Goal: Task Accomplishment & Management: Complete application form

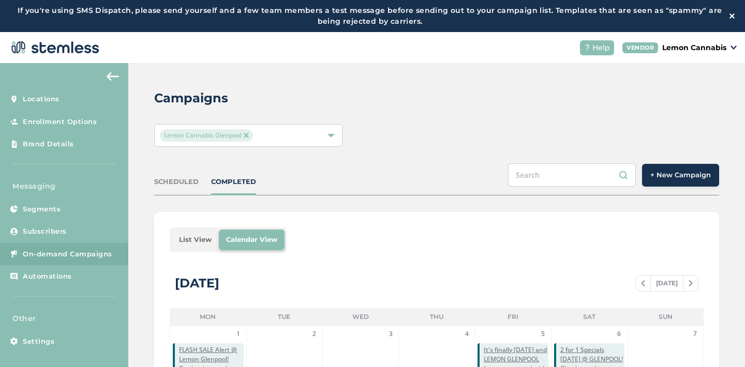
click at [670, 176] on span "+ New Campaign" at bounding box center [680, 175] width 61 height 10
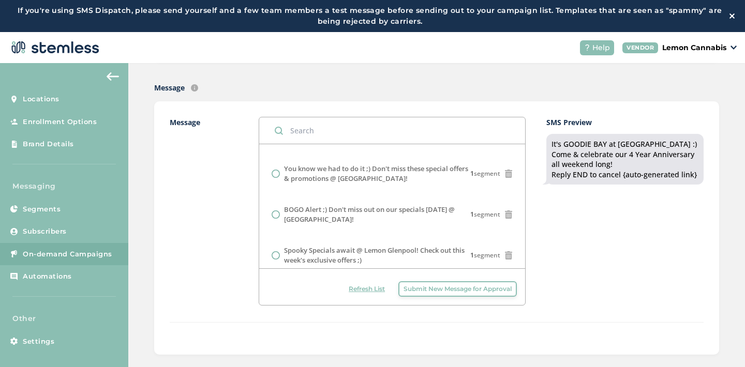
scroll to position [266, 0]
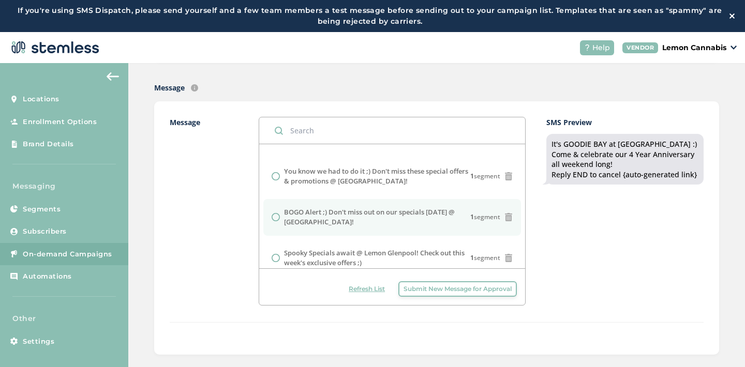
click at [407, 217] on label "BOGO Alert ;) Don't miss out on our specials [DATE] @ [GEOGRAPHIC_DATA]!" at bounding box center [377, 217] width 186 height 20
radio input "false"
radio input "true"
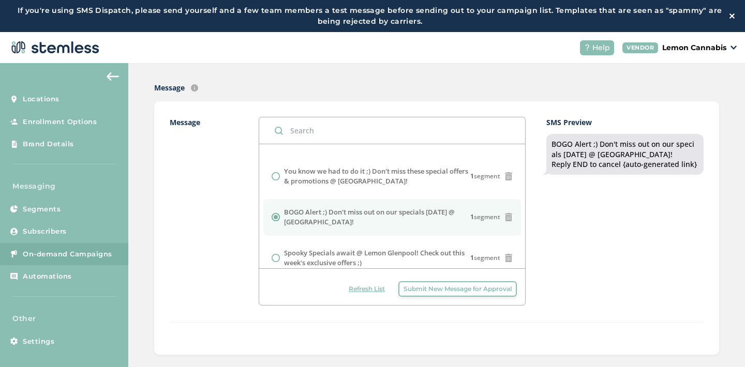
click at [559, 237] on div "SMS Preview BOGO Alert ;) Don't miss out on our specials [DATE] @ [GEOGRAPHIC_D…" at bounding box center [624, 211] width 157 height 189
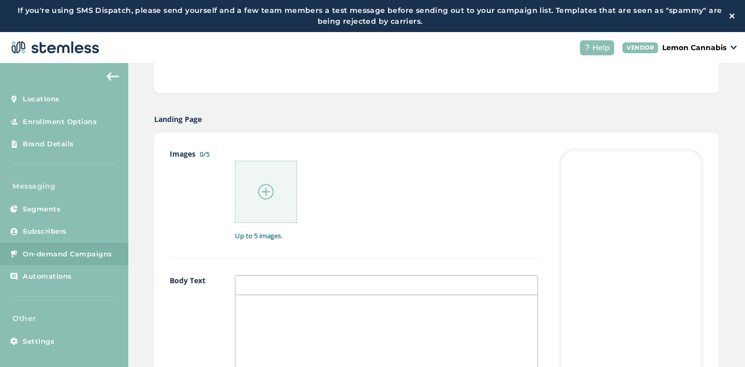
scroll to position [490, 0]
click at [264, 189] on img at bounding box center [266, 191] width 16 height 16
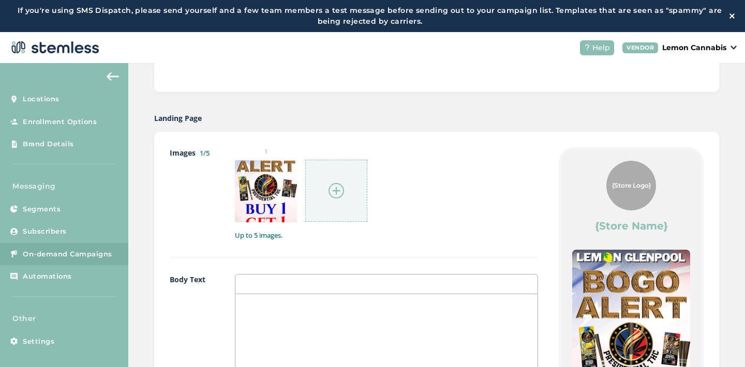
click at [329, 190] on img at bounding box center [337, 191] width 16 height 16
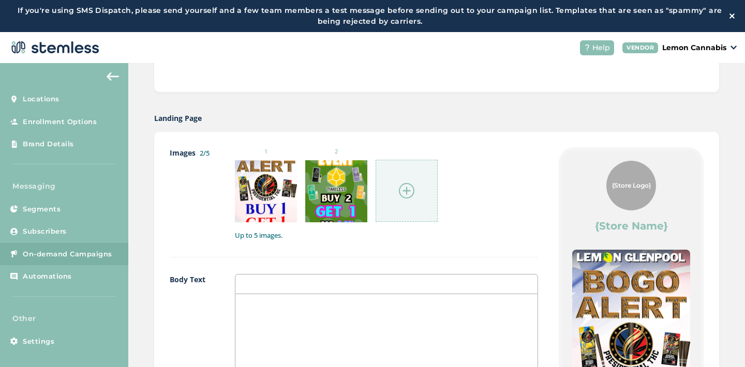
click at [411, 192] on img at bounding box center [407, 191] width 16 height 16
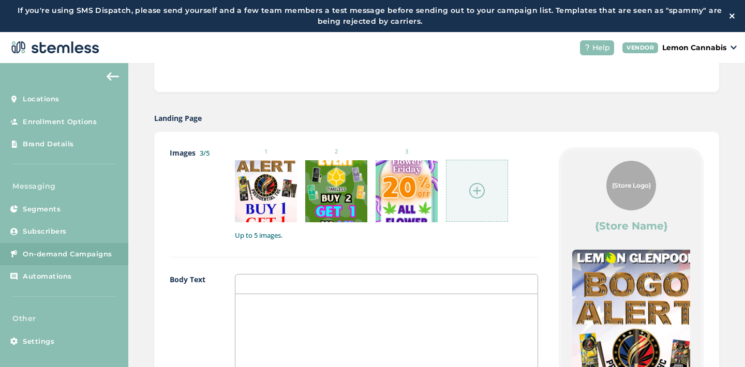
click at [483, 205] on div at bounding box center [477, 191] width 62 height 62
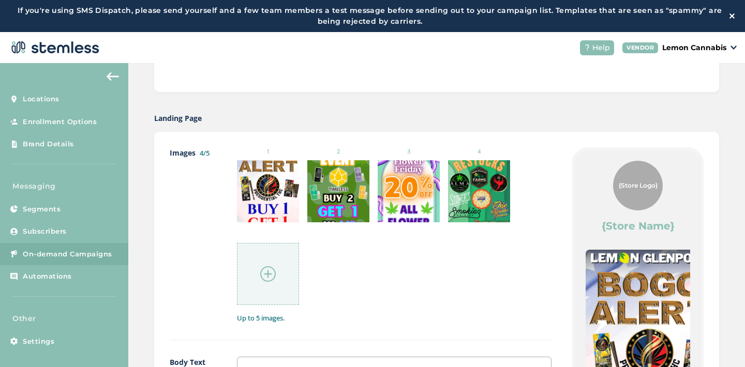
click at [272, 267] on div at bounding box center [268, 274] width 62 height 62
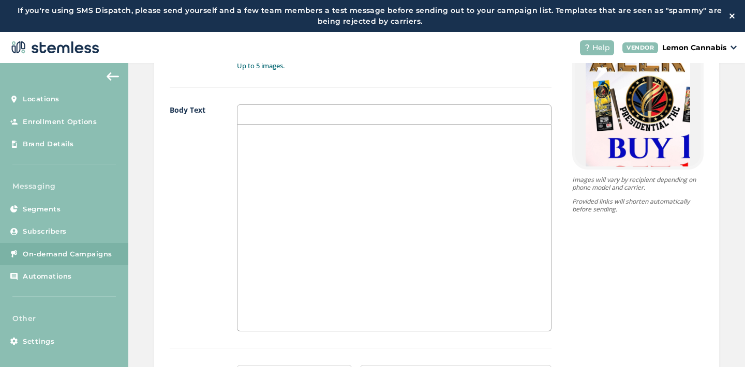
scroll to position [748, 0]
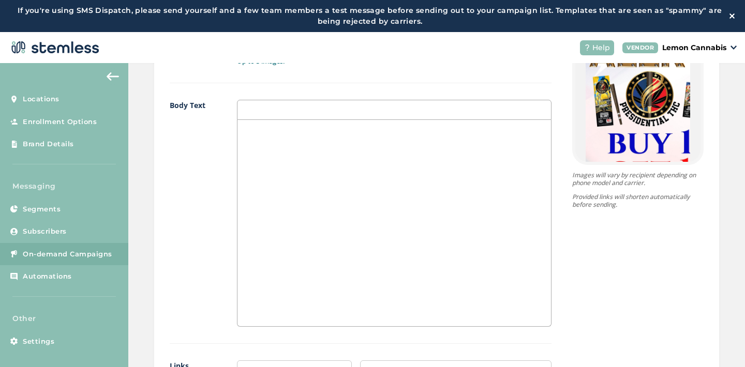
click at [348, 244] on div at bounding box center [394, 223] width 314 height 206
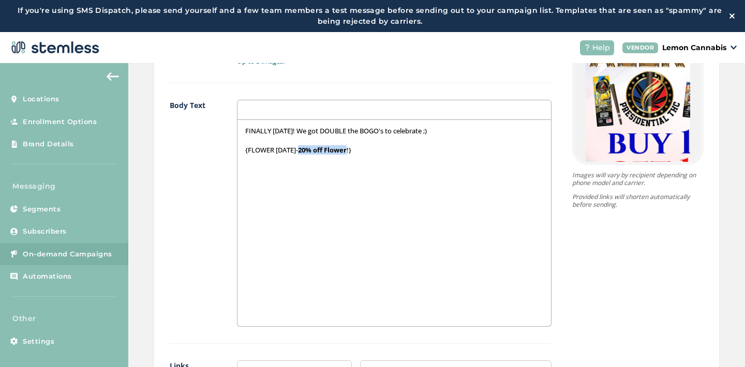
drag, startPoint x: 299, startPoint y: 151, endPoint x: 349, endPoint y: 152, distance: 49.7
click at [349, 152] on p "{FLOWER [DATE]- 20% off Flower !}" at bounding box center [394, 149] width 299 height 9
click at [358, 146] on p "{FLOWER [DATE]- 20% off Flower !}" at bounding box center [394, 149] width 299 height 9
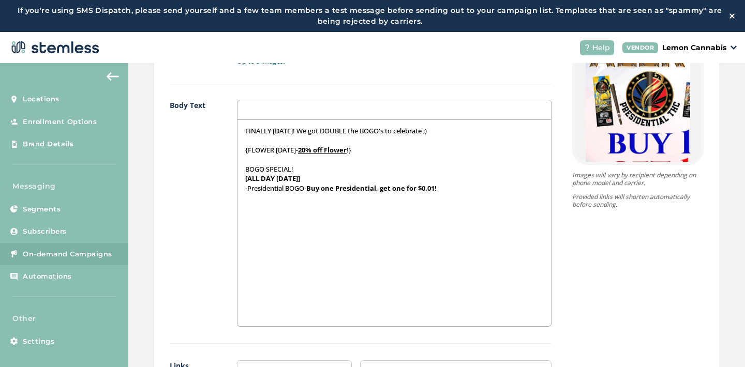
click at [297, 178] on strong "[ALL DAY [DATE]]" at bounding box center [272, 178] width 55 height 9
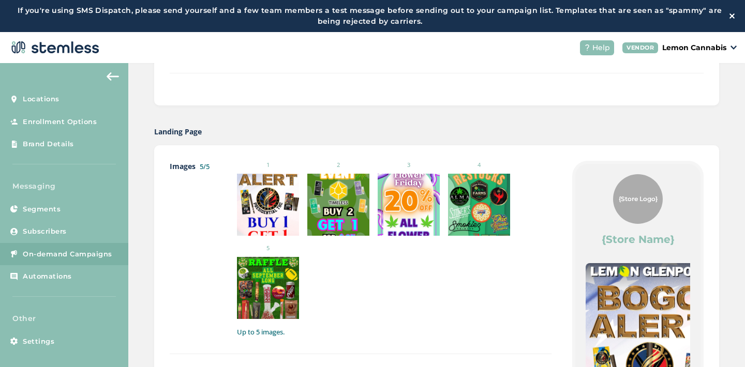
scroll to position [470, 0]
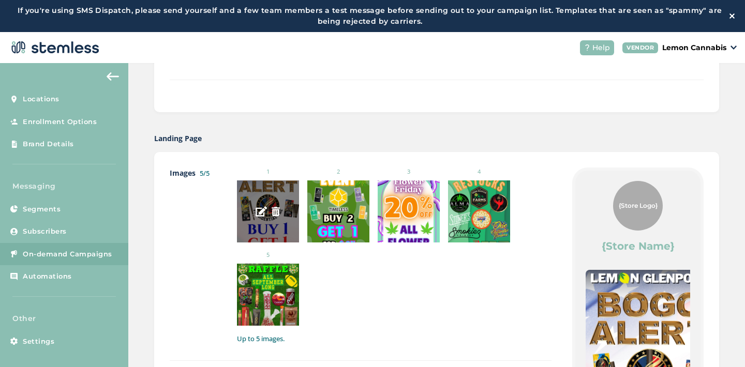
click at [272, 213] on img at bounding box center [275, 211] width 9 height 9
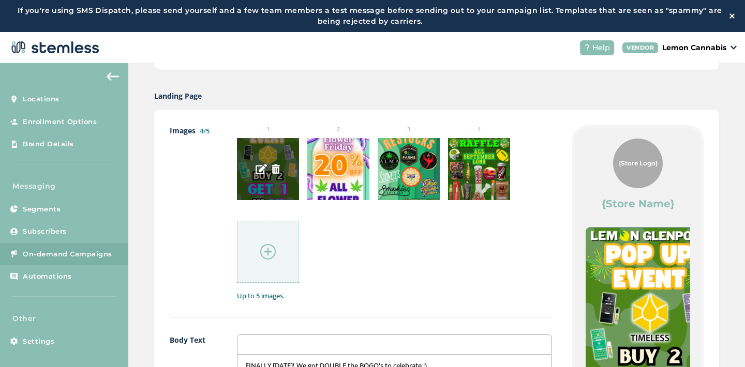
scroll to position [521, 0]
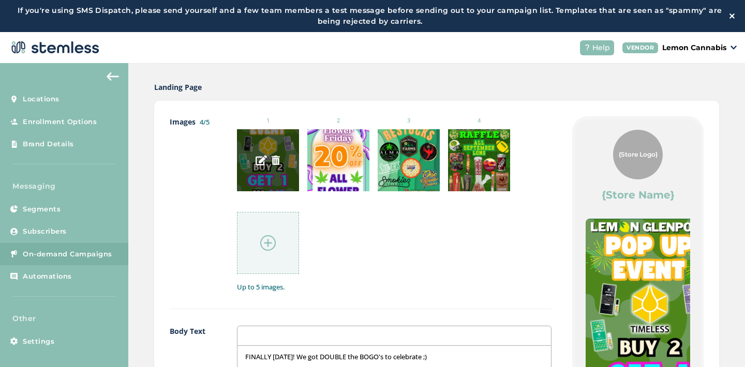
click at [273, 158] on img at bounding box center [275, 160] width 9 height 9
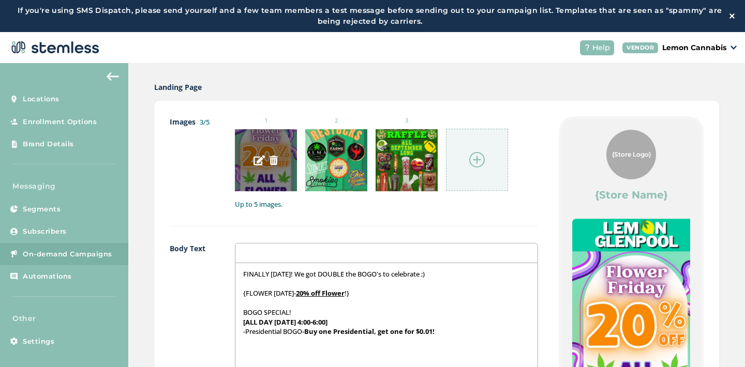
click at [273, 158] on img at bounding box center [273, 160] width 9 height 9
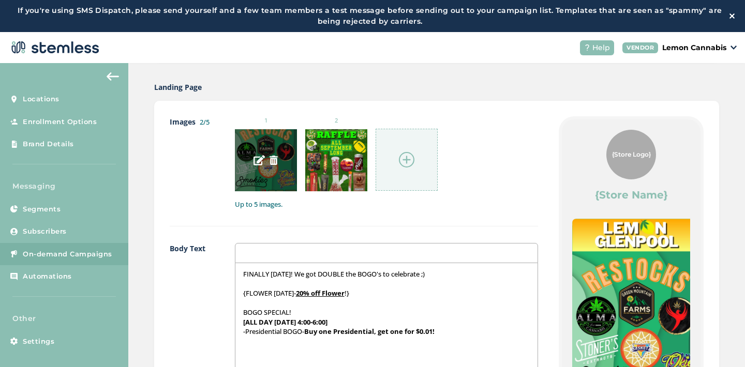
click at [273, 158] on img at bounding box center [273, 160] width 9 height 9
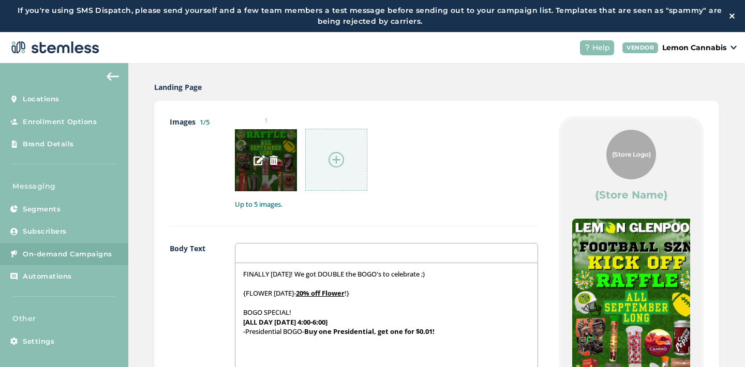
click at [273, 158] on img at bounding box center [273, 160] width 9 height 9
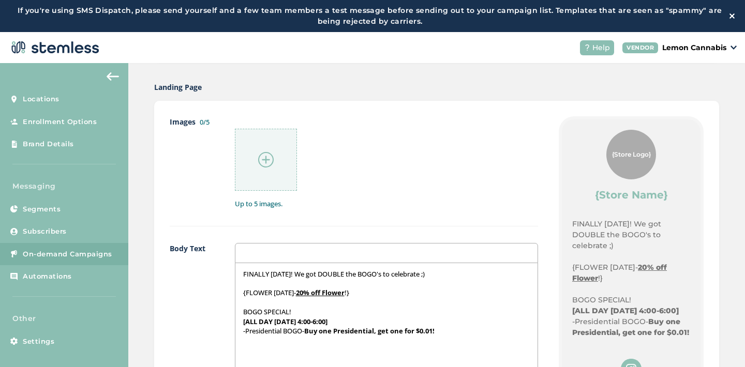
click at [267, 157] on img at bounding box center [266, 160] width 16 height 16
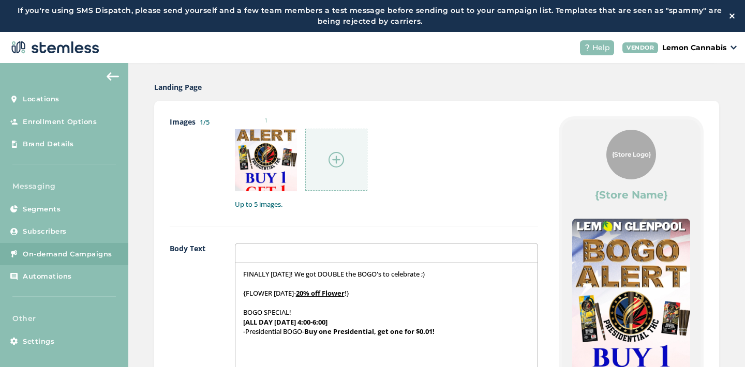
click at [344, 157] on div at bounding box center [336, 160] width 62 height 62
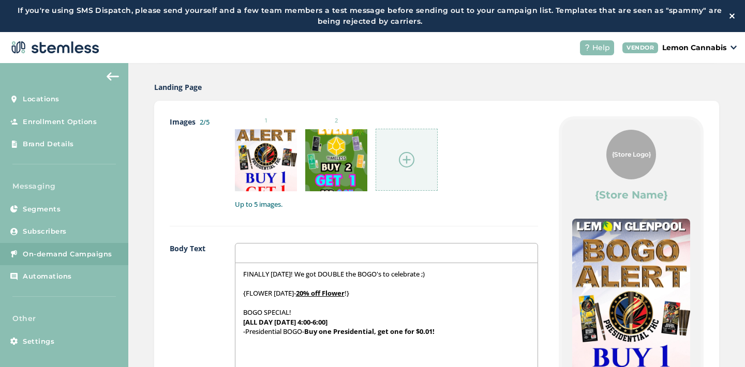
click at [384, 157] on div at bounding box center [407, 160] width 62 height 62
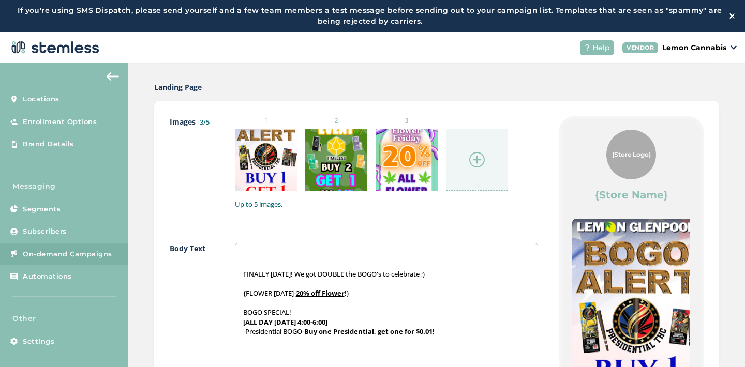
click at [467, 171] on div at bounding box center [477, 160] width 62 height 62
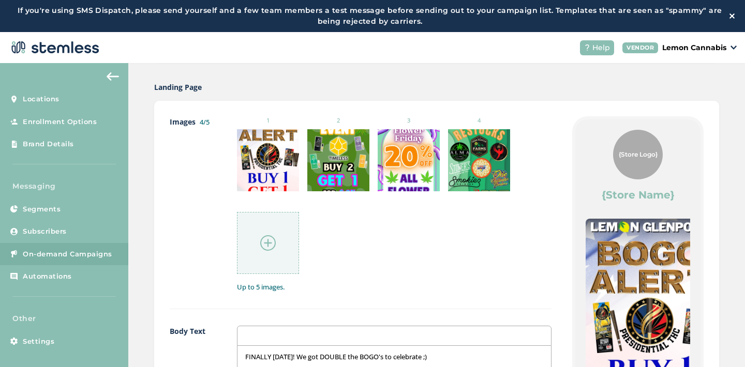
click at [280, 232] on div at bounding box center [268, 243] width 62 height 62
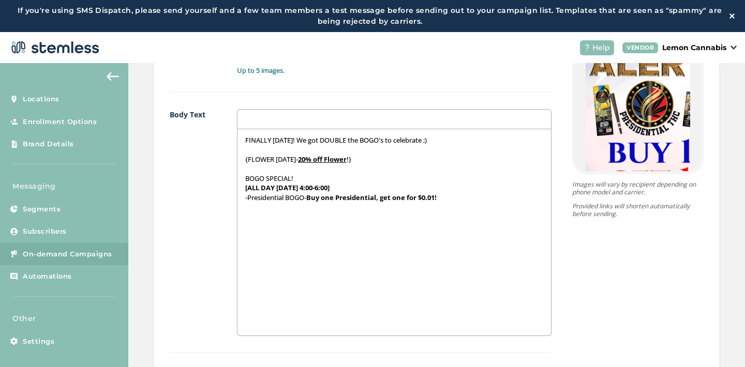
scroll to position [745, 0]
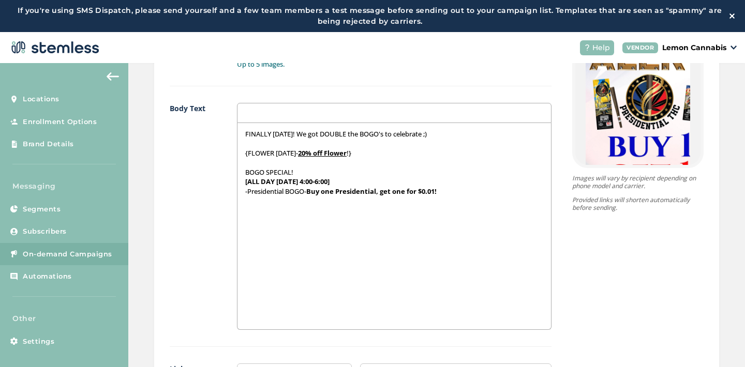
click at [325, 232] on div "FINALLY [DATE]! We got DOUBLE the BOGO's to celebrate ;) {FLOWER [DATE]- 20% of…" at bounding box center [394, 226] width 314 height 206
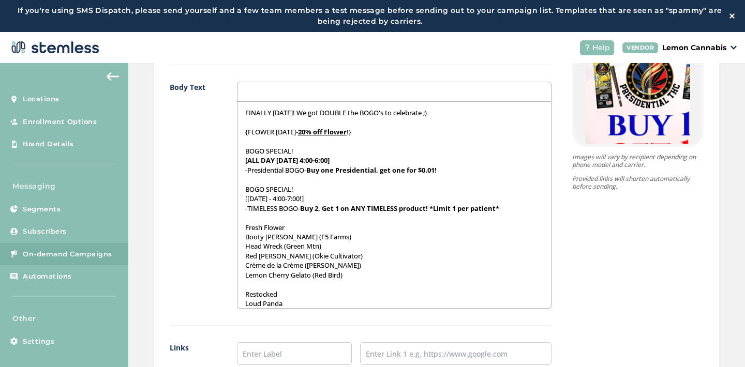
scroll to position [35, 0]
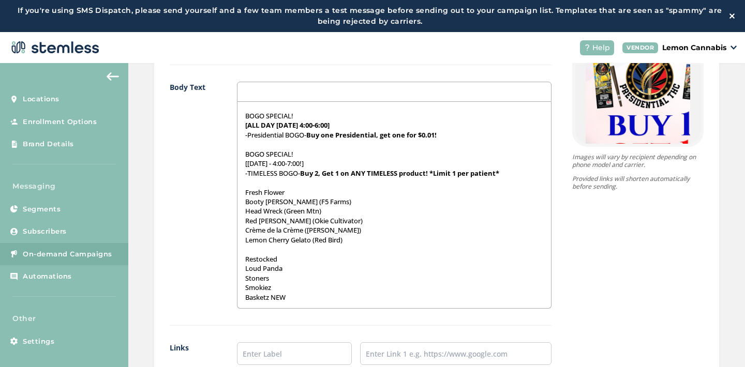
click at [239, 190] on div "FINALLY [DATE]! We got DOUBLE the BOGO's to celebrate ;) {FLOWER [DATE]- 20% of…" at bounding box center [394, 205] width 314 height 206
click at [289, 190] on p "{Fresh Flower" at bounding box center [394, 192] width 299 height 9
click at [241, 259] on div "FINALLY [DATE]! We got DOUBLE the BOGO's to celebrate ;) {FLOWER [DATE]- 20% of…" at bounding box center [394, 205] width 314 height 206
click at [285, 259] on p "{Restocked" at bounding box center [394, 259] width 299 height 9
click at [237, 199] on div "FINALLY [DATE]! We got DOUBLE the BOGO's to celebrate ;) {FLOWER [DATE]- 20% of…" at bounding box center [394, 205] width 314 height 206
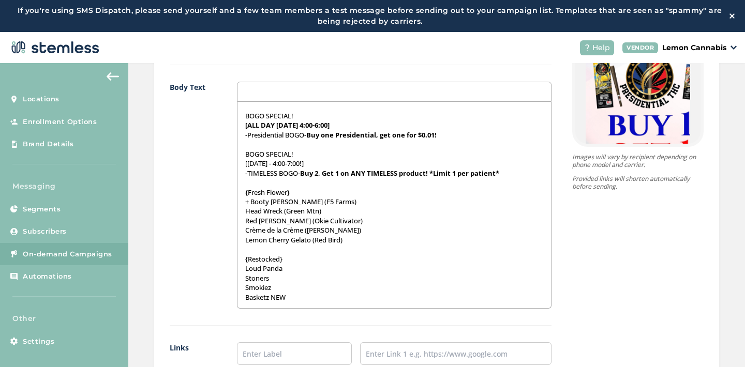
click at [239, 210] on div "FINALLY [DATE]! We got DOUBLE the BOGO's to celebrate ;) {FLOWER [DATE]- 20% of…" at bounding box center [394, 205] width 314 height 206
click at [239, 223] on div "FINALLY [DATE]! We got DOUBLE the BOGO's to celebrate ;) {FLOWER [DATE]- 20% of…" at bounding box center [394, 205] width 314 height 206
click at [237, 230] on div "FINALLY [DATE]! We got DOUBLE the BOGO's to celebrate ;) {FLOWER [DATE]- 20% of…" at bounding box center [394, 205] width 314 height 206
click at [239, 243] on div "FINALLY [DATE]! We got DOUBLE the BOGO's to celebrate ;) {FLOWER [DATE]- 20% of…" at bounding box center [394, 205] width 314 height 206
click at [239, 271] on div "FINALLY [DATE]! We got DOUBLE the BOGO's to celebrate ;) {FLOWER [DATE]- 20% of…" at bounding box center [394, 205] width 314 height 206
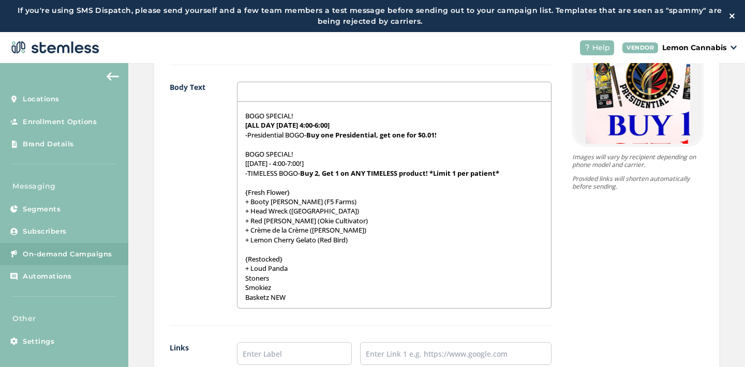
click at [240, 279] on div "FINALLY [DATE]! We got DOUBLE the BOGO's to celebrate ;) {FLOWER [DATE]- 20% of…" at bounding box center [394, 205] width 314 height 206
click at [238, 288] on div "FINALLY [DATE]! We got DOUBLE the BOGO's to celebrate ;) {FLOWER [DATE]- 20% of…" at bounding box center [394, 205] width 314 height 206
click at [240, 296] on div "FINALLY [DATE]! We got DOUBLE the BOGO's to celebrate ;) {FLOWER [DATE]- 20% of…" at bounding box center [394, 205] width 314 height 206
drag, startPoint x: 286, startPoint y: 256, endPoint x: 234, endPoint y: 256, distance: 51.2
click at [237, 256] on div "FINALLY [DATE]! We got DOUBLE the BOGO's to celebrate ;) {FLOWER [DATE]- 20% of…" at bounding box center [394, 205] width 314 height 206
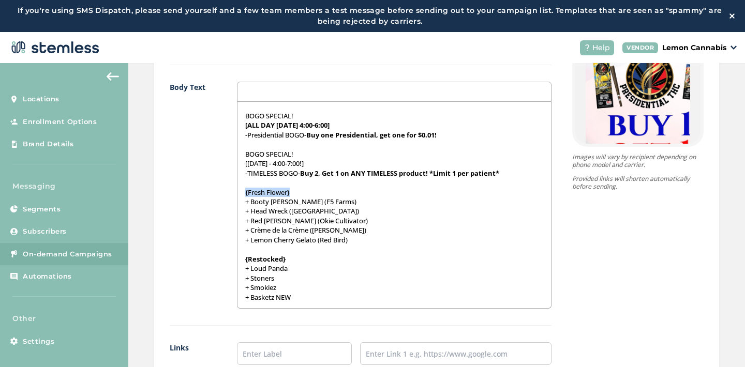
drag, startPoint x: 290, startPoint y: 190, endPoint x: 239, endPoint y: 192, distance: 51.3
click at [239, 192] on div "FINALLY [DATE]! We got DOUBLE the BOGO's to celebrate ;) {FLOWER [DATE]- 20% of…" at bounding box center [394, 205] width 314 height 206
click at [274, 296] on p "+ Basketz NEW" at bounding box center [394, 297] width 299 height 9
click at [293, 296] on p "+ Basketz (NEW" at bounding box center [394, 297] width 299 height 9
drag, startPoint x: 297, startPoint y: 296, endPoint x: 273, endPoint y: 299, distance: 23.9
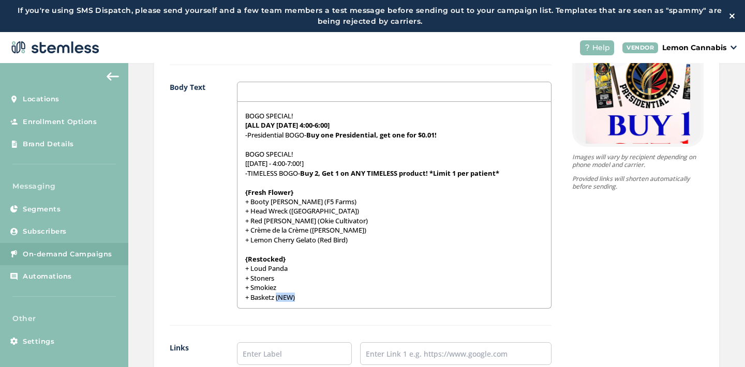
click at [273, 299] on p "+ Basketz (NEW)" at bounding box center [394, 297] width 299 height 9
click at [311, 296] on p "+ Basketz (NEW)" at bounding box center [394, 297] width 299 height 9
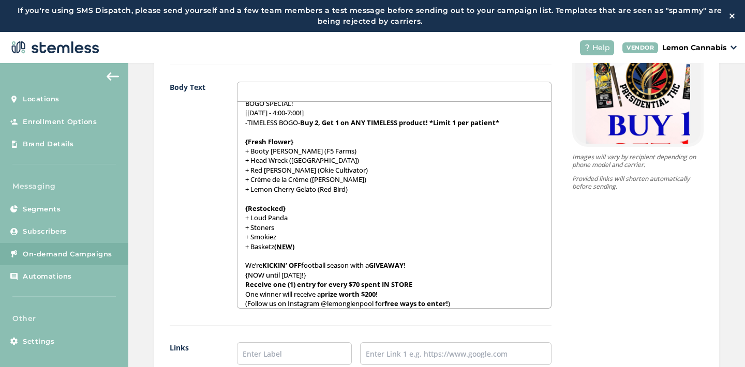
scroll to position [92, 0]
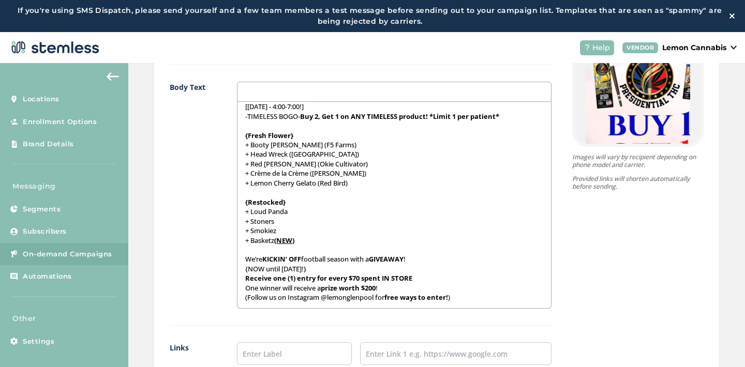
drag, startPoint x: 240, startPoint y: 270, endPoint x: 339, endPoint y: 271, distance: 99.9
click at [339, 271] on div "FINALLY [DATE]! We got DOUBLE the BOGO's to celebrate ;) {FLOWER [DATE]- 20% of…" at bounding box center [394, 205] width 314 height 206
drag, startPoint x: 241, startPoint y: 287, endPoint x: 278, endPoint y: 289, distance: 36.8
click at [278, 289] on p "One winner will receive a prize worth $200 !" at bounding box center [394, 288] width 299 height 9
drag, startPoint x: 319, startPoint y: 297, endPoint x: 373, endPoint y: 300, distance: 53.9
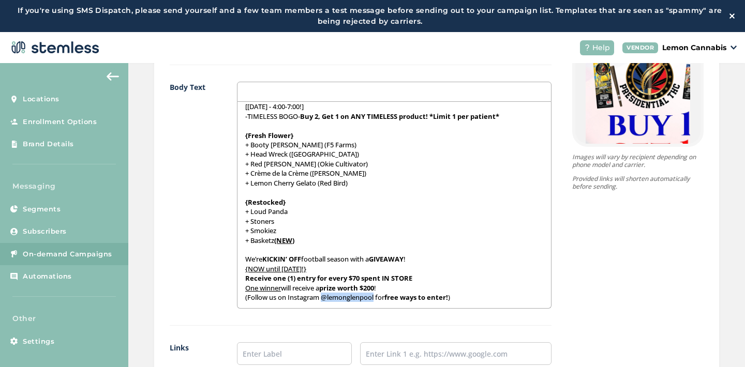
click at [373, 300] on p "(Follow us on Instagram @lemonglenpool for free ways to enter! )" at bounding box center [394, 297] width 299 height 9
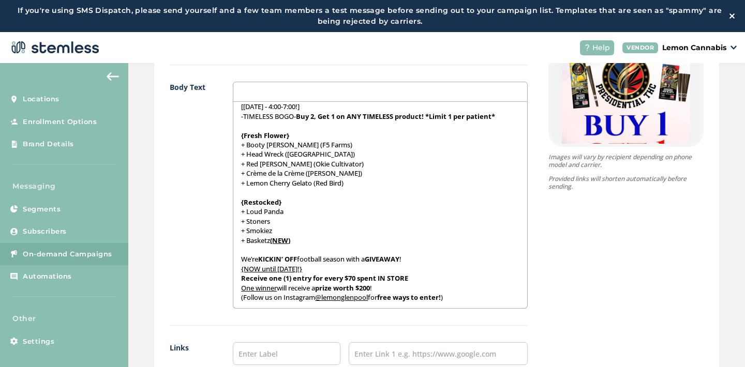
click at [468, 298] on p "(Follow us on Instagram @lemonglenpool for free ways to enter! )" at bounding box center [380, 297] width 278 height 9
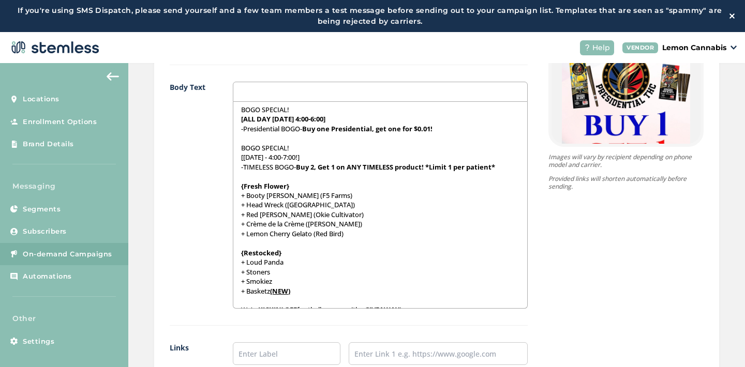
scroll to position [0, 0]
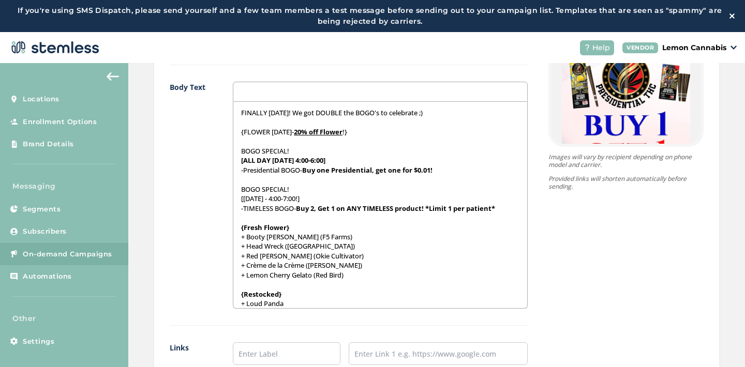
click at [345, 115] on p "FINALLY [DATE]! We got DOUBLE the BOGO's to celebrate ;)" at bounding box center [380, 112] width 278 height 9
drag, startPoint x: 274, startPoint y: 160, endPoint x: 244, endPoint y: 161, distance: 29.5
click at [244, 161] on strong "[ALL DAY [DATE] 4:00-6:00]" at bounding box center [283, 160] width 84 height 9
drag, startPoint x: 238, startPoint y: 199, endPoint x: 308, endPoint y: 198, distance: 69.9
click at [308, 198] on div "FINALLY [DATE]! We got DOUBLE the BOGO's to celebrate ;) {FLOWER [DATE]- 20% of…" at bounding box center [380, 205] width 294 height 206
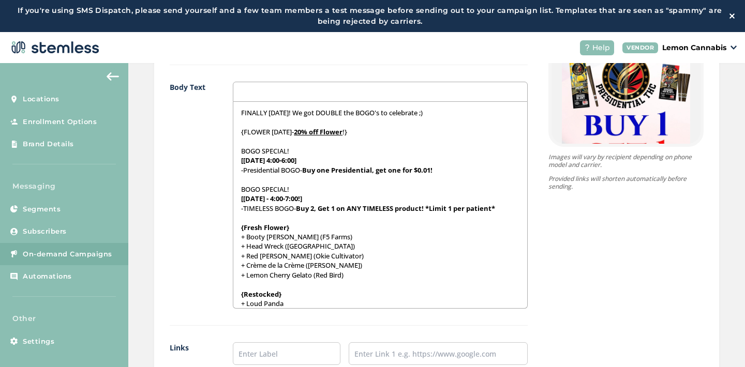
click at [308, 198] on p "[[DATE] - 4:00-7:00!]" at bounding box center [380, 198] width 278 height 9
click at [302, 198] on strong "[[DATE] - 4:00-7:00!]" at bounding box center [271, 198] width 61 height 9
click at [323, 196] on p "[[DATE] - 4:00-7:00]" at bounding box center [380, 198] width 278 height 9
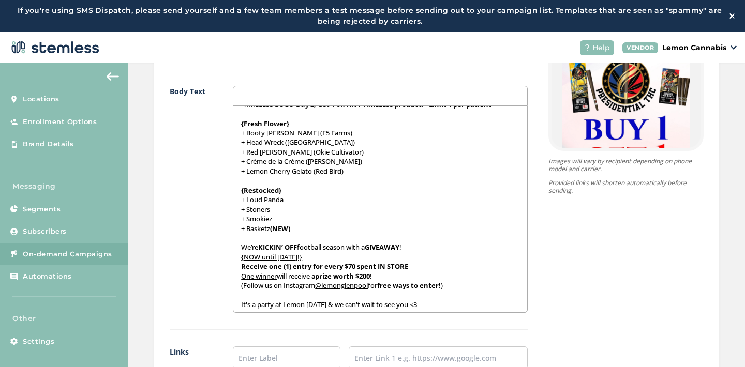
scroll to position [111, 0]
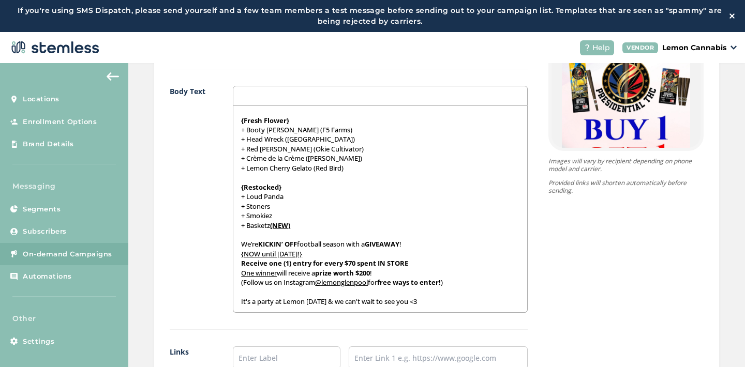
click at [309, 331] on div "Images 5/5 1 2 3 4 5 Up to 5 images. Body Text FINALLY [DATE]! We got DOUBLE th…" at bounding box center [349, 170] width 358 height 589
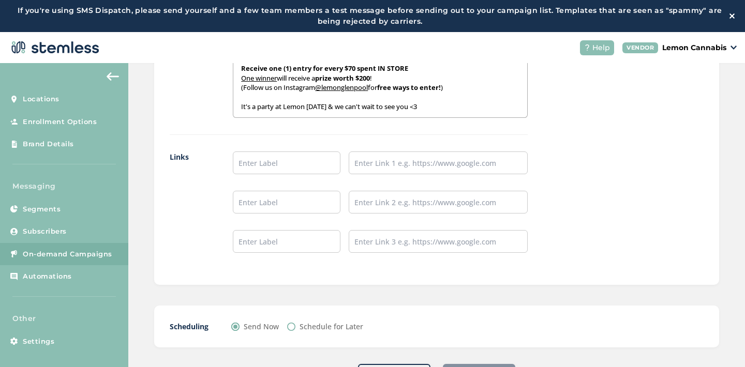
scroll to position [961, 0]
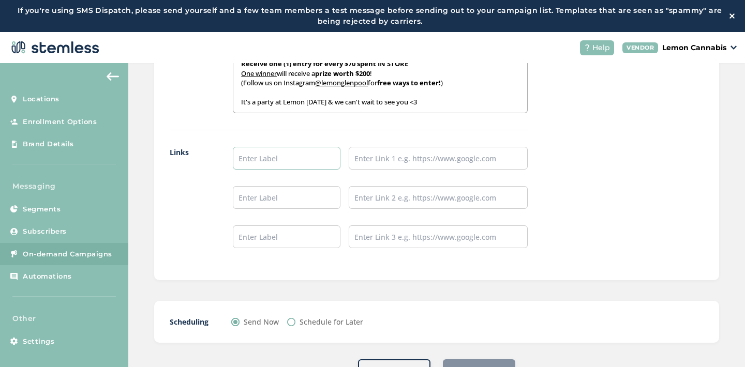
click at [287, 162] on input "text" at bounding box center [287, 158] width 108 height 23
type input "Place an Order!"
click at [287, 207] on input "text" at bounding box center [287, 197] width 108 height 23
type input "Leave a Review!"
click at [287, 238] on input "text" at bounding box center [287, 237] width 108 height 23
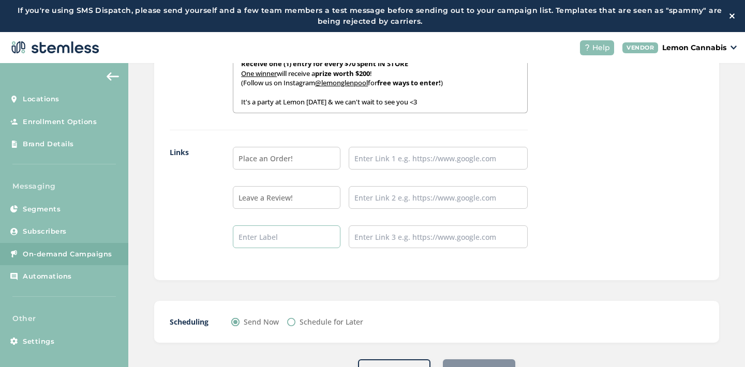
type input "Follow our IG!"
click at [400, 161] on input "text" at bounding box center [438, 158] width 179 height 23
type input "[URL][DOMAIN_NAME]"
click at [402, 202] on input "text" at bounding box center [438, 197] width 179 height 23
type input "[URL][DOMAIN_NAME]"
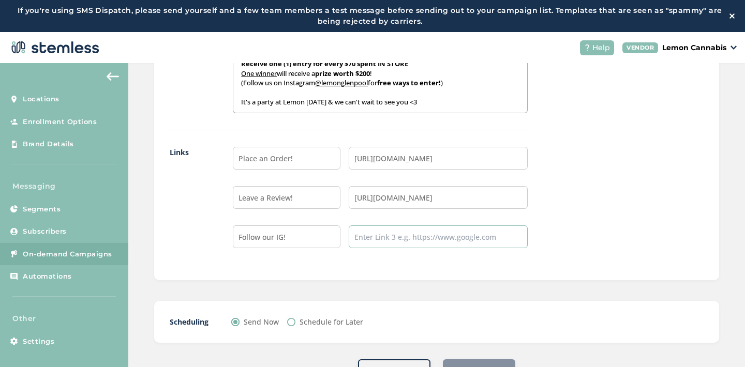
click at [418, 241] on input "text" at bounding box center [438, 237] width 179 height 23
type input "[URL][DOMAIN_NAME]"
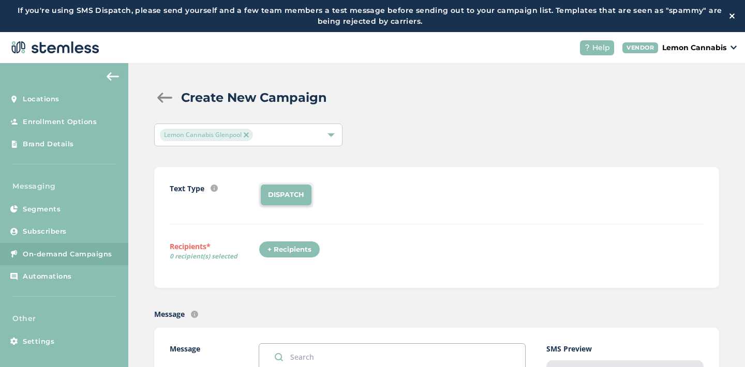
scroll to position [0, 0]
click at [297, 249] on div "+ Recipients" at bounding box center [290, 251] width 62 height 18
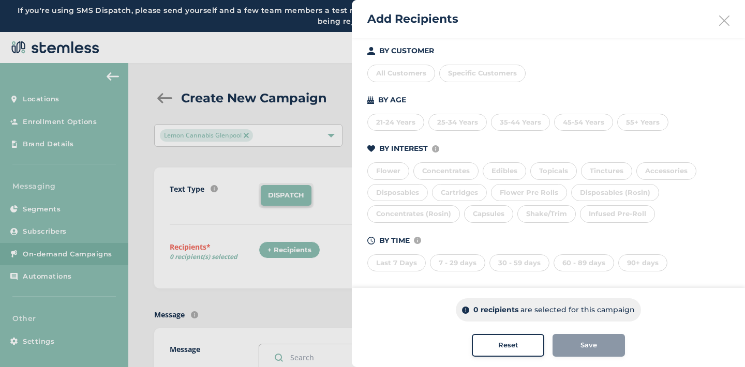
scroll to position [116, 0]
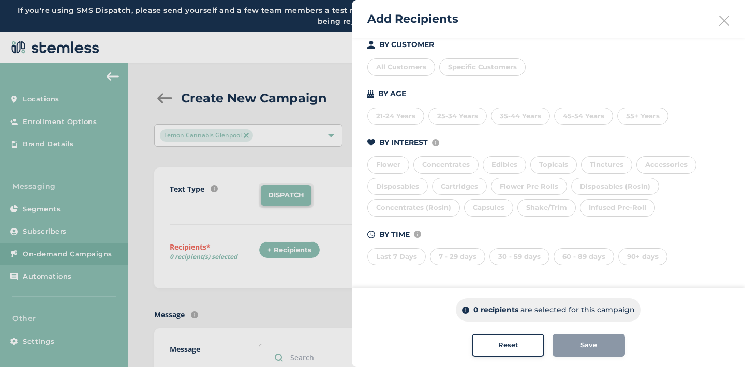
click at [399, 255] on div "Last 7 Days" at bounding box center [396, 257] width 58 height 18
click at [470, 255] on div "7 - 29 days" at bounding box center [457, 257] width 55 height 18
click at [505, 256] on div "30 - 59 days" at bounding box center [519, 257] width 60 height 18
click at [578, 256] on div "60 - 89 days" at bounding box center [584, 257] width 61 height 18
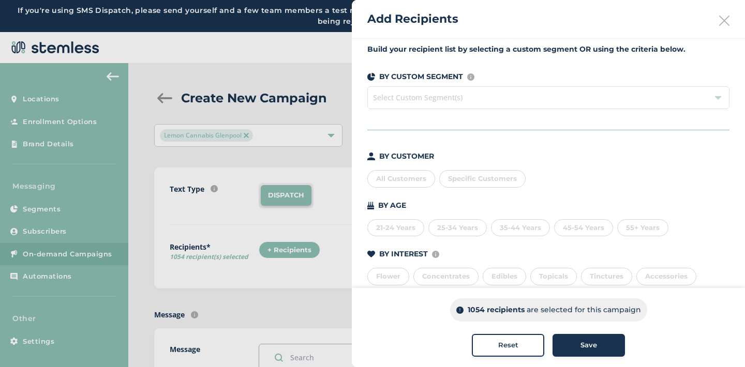
scroll to position [0, 0]
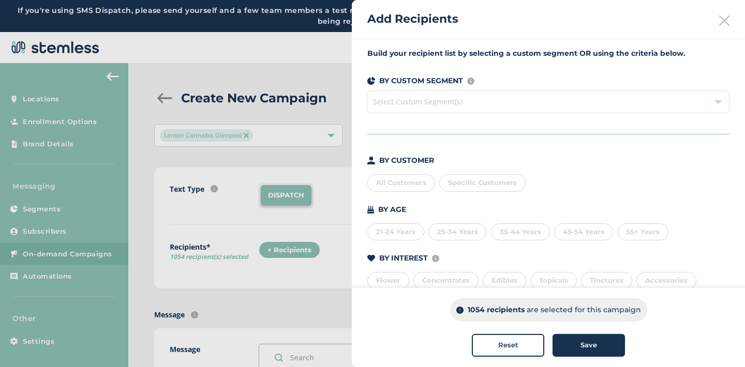
click at [487, 179] on span "Specific Customers" at bounding box center [482, 182] width 69 height 8
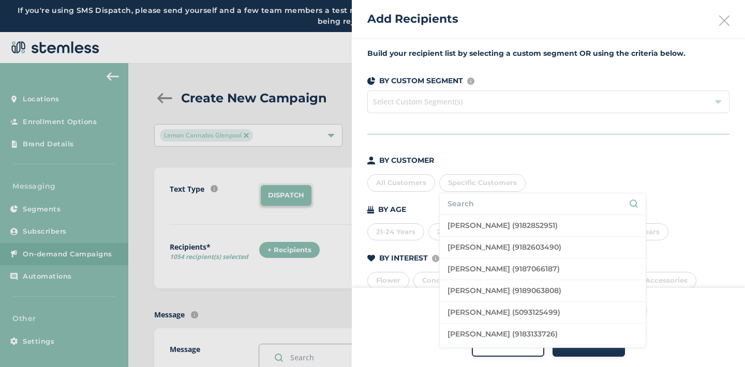
click at [485, 203] on input "text" at bounding box center [543, 204] width 190 height 11
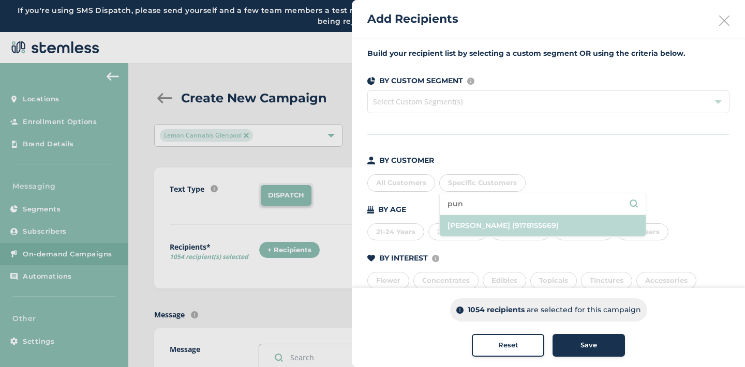
click at [493, 224] on li "[PERSON_NAME] (9178155669)" at bounding box center [543, 225] width 206 height 21
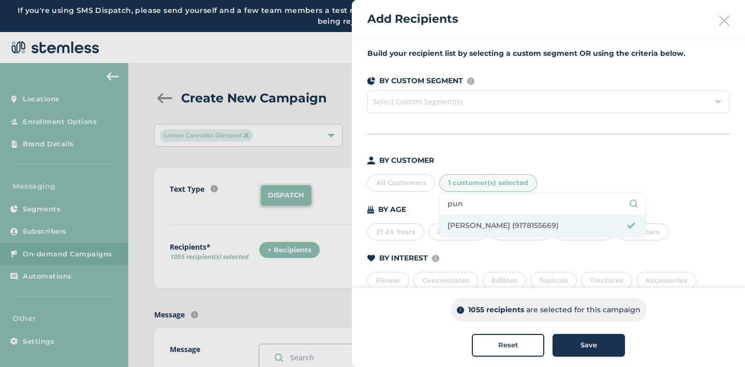
click at [463, 203] on input "pun" at bounding box center [543, 204] width 190 height 11
type input "p"
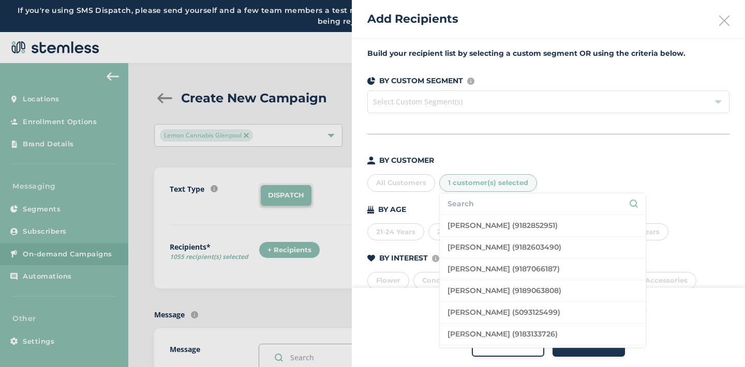
click at [463, 207] on input "text" at bounding box center [543, 204] width 190 height 11
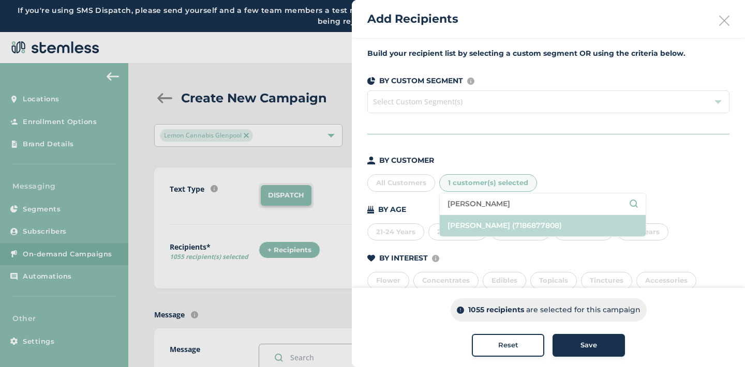
click at [475, 225] on li "[PERSON_NAME] (7186877808)" at bounding box center [543, 225] width 206 height 21
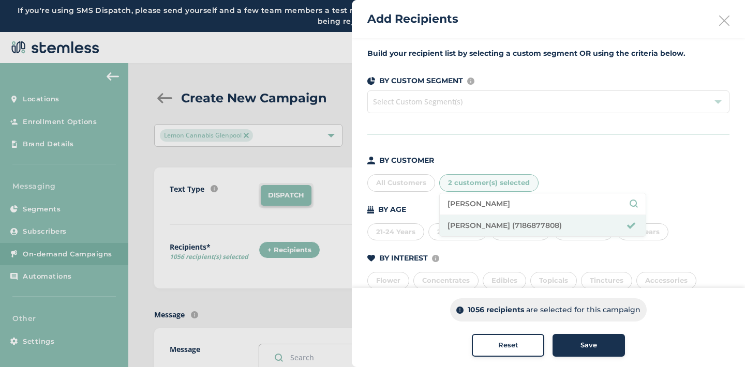
click at [470, 202] on input "[PERSON_NAME]" at bounding box center [543, 204] width 190 height 11
type input "l"
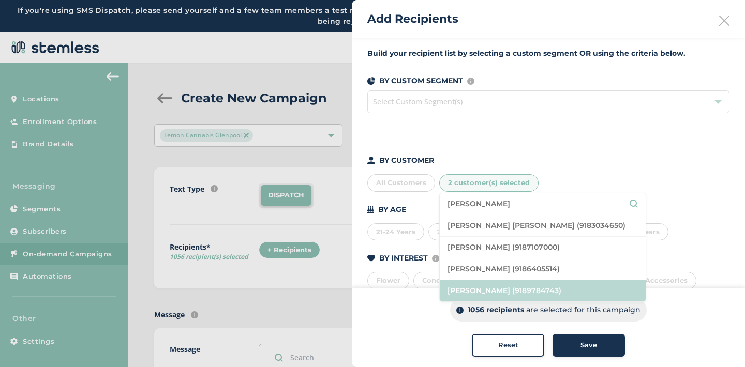
click at [497, 287] on li "[PERSON_NAME] (9189784743)" at bounding box center [543, 290] width 206 height 21
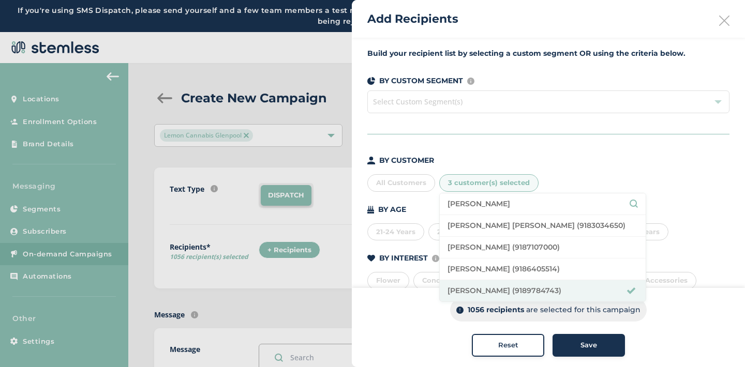
click at [490, 198] on li "[PERSON_NAME]" at bounding box center [543, 205] width 206 height 22
click at [489, 203] on input "[PERSON_NAME]" at bounding box center [543, 204] width 190 height 11
type input "m"
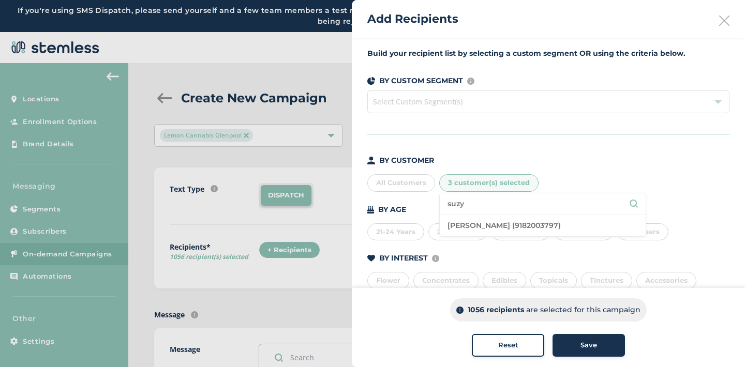
click at [504, 226] on li "[PERSON_NAME] (9182003797)" at bounding box center [543, 225] width 206 height 21
click at [473, 201] on input "suzy" at bounding box center [543, 204] width 190 height 11
type input "s"
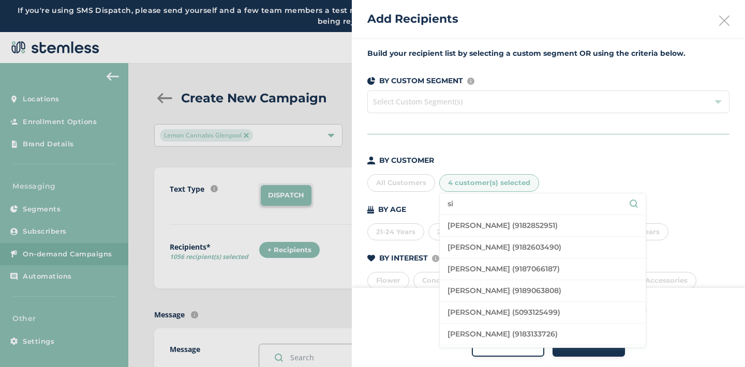
type input "s"
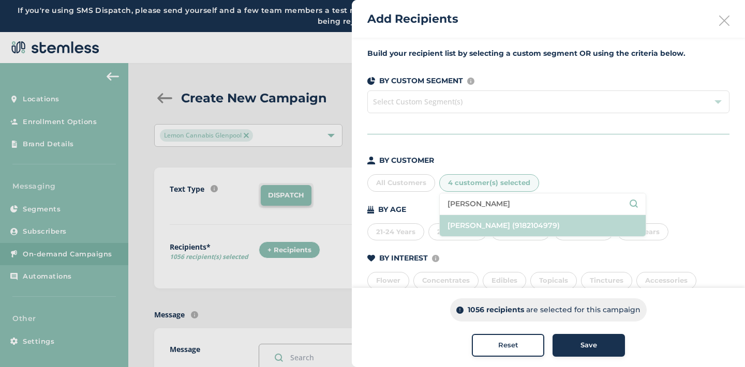
click at [475, 226] on li "[PERSON_NAME] (9182104979)" at bounding box center [543, 225] width 206 height 21
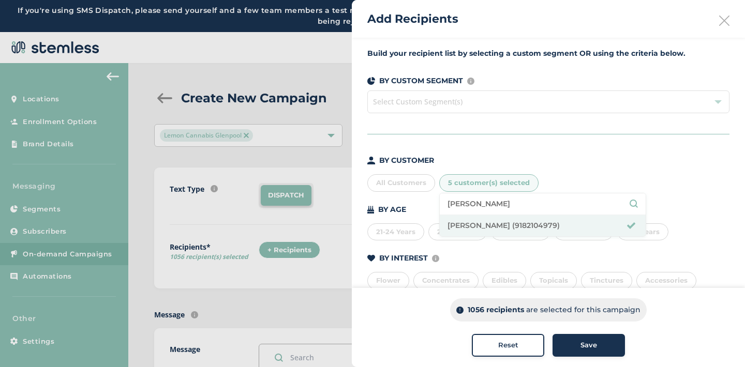
click at [499, 202] on input "[PERSON_NAME]" at bounding box center [543, 204] width 190 height 11
type input "j"
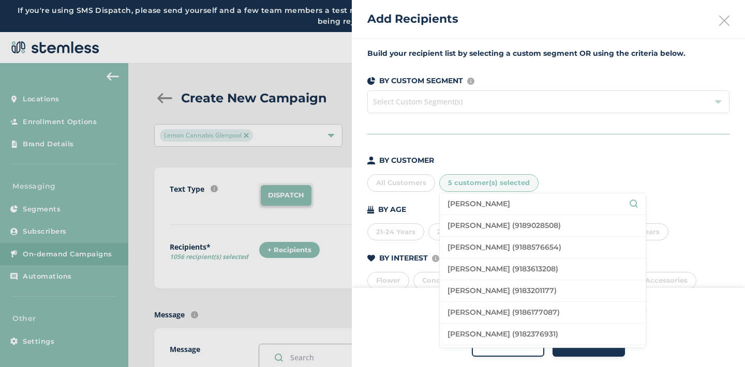
type input "[PERSON_NAME]"
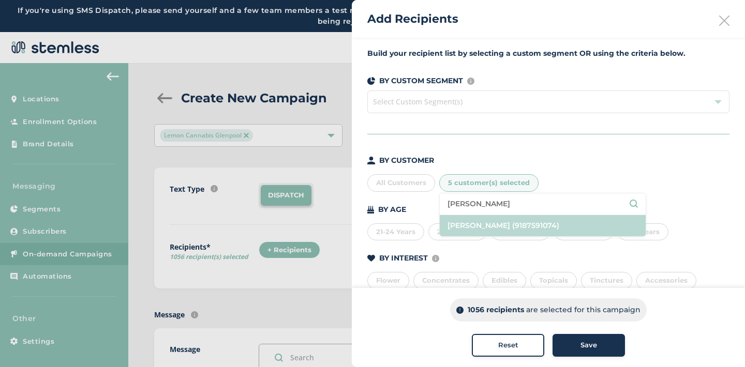
click at [509, 226] on li "[PERSON_NAME] (9187591074)" at bounding box center [543, 225] width 206 height 21
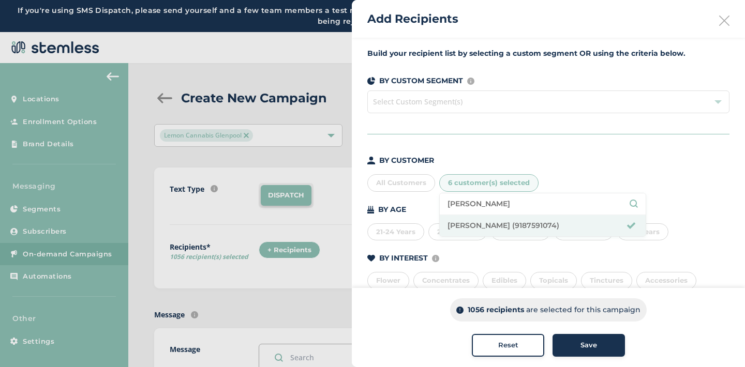
click at [577, 170] on div "All Customers 6 customer(s) selected [PERSON_NAME] [PERSON_NAME] (9187591074)" at bounding box center [548, 181] width 362 height 22
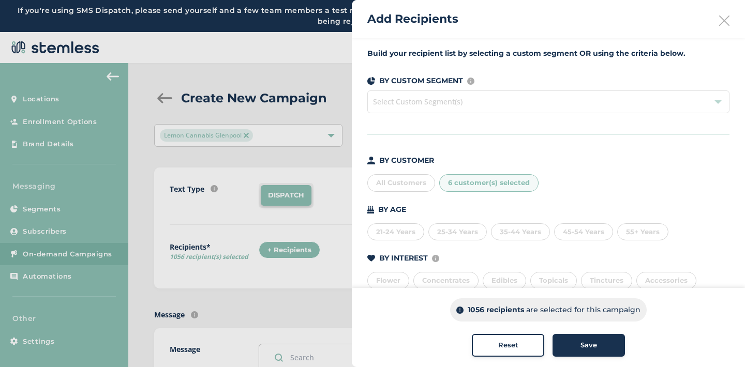
click at [582, 346] on span "Save" at bounding box center [589, 345] width 17 height 10
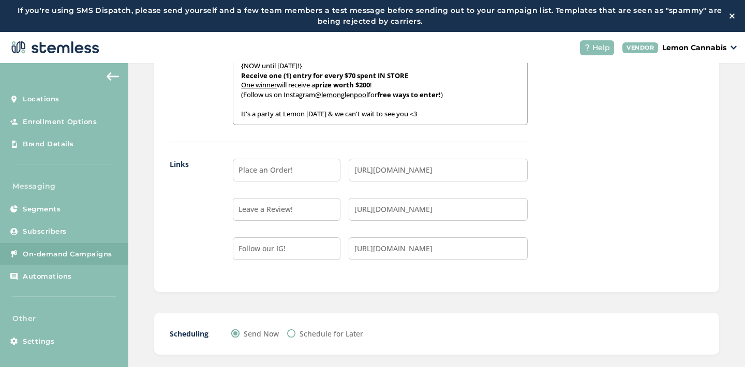
scroll to position [1040, 0]
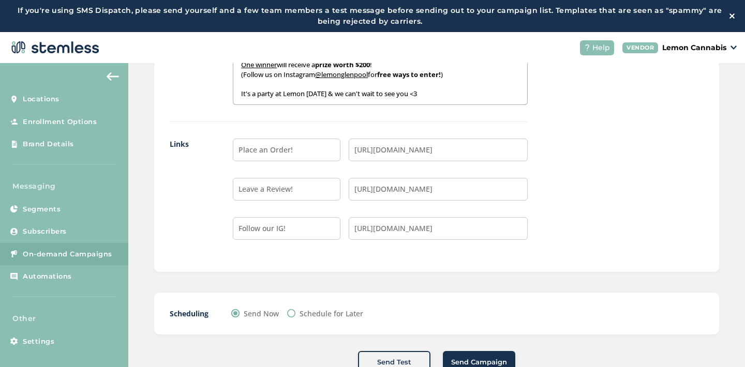
click at [290, 314] on input "Schedule for Later" at bounding box center [291, 313] width 8 height 8
radio input "true"
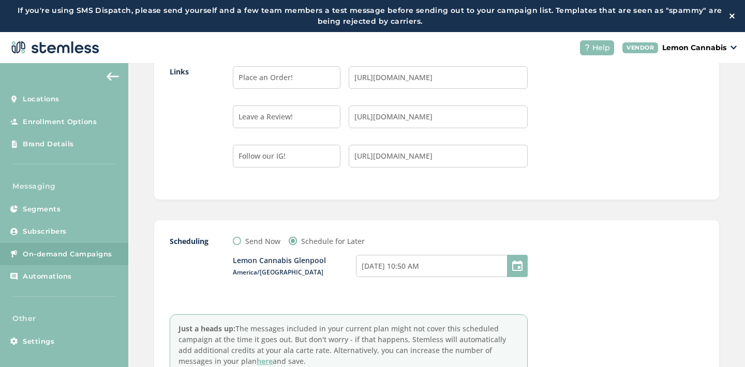
scroll to position [1169, 0]
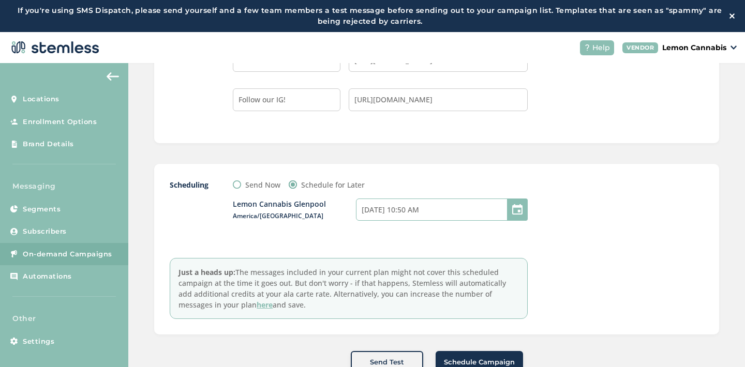
click at [473, 213] on input "[DATE] 10:50 AM" at bounding box center [442, 210] width 172 height 22
select select "10"
select select "50"
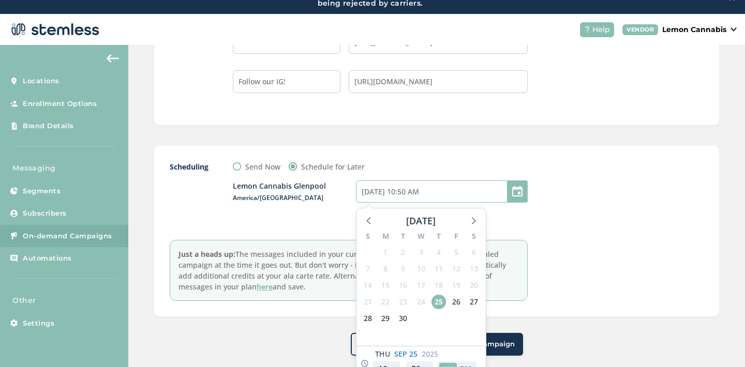
scroll to position [32, 0]
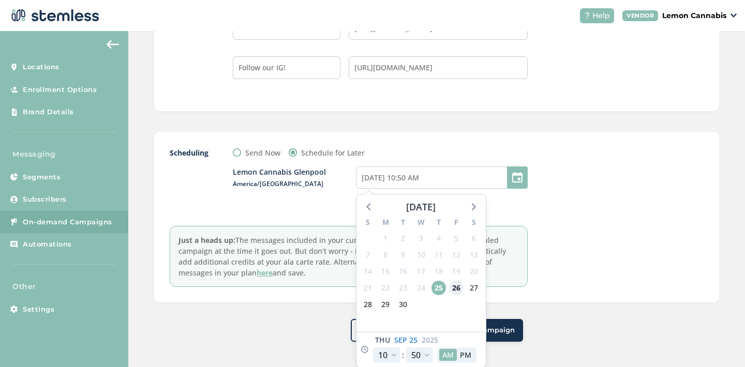
click at [455, 288] on span "26" at bounding box center [456, 288] width 14 height 14
type input "[DATE] 10:50 AM"
click at [393, 357] on select "12 1 2 3 4 5 6 7 8 9 10 11" at bounding box center [386, 356] width 27 height 16
select select "9"
type input "[DATE] 9:50 AM"
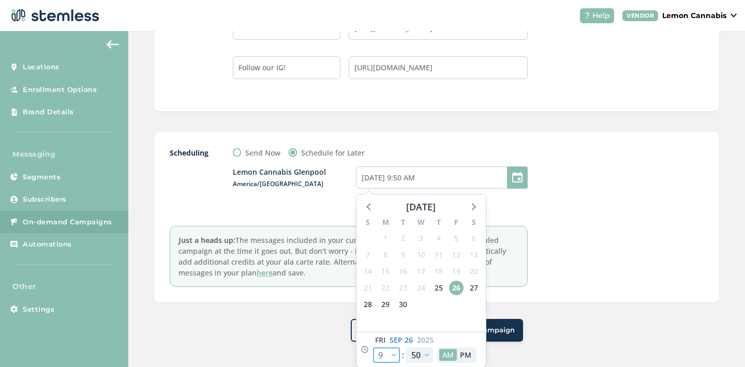
click at [394, 355] on select "12 1 2 3 4 5 6 7 8 9 10 11" at bounding box center [386, 356] width 27 height 16
select select "10"
type input "[DATE] 10:50 AM"
select select "10"
click at [427, 351] on select "00 05 10 15 20 25 30 35 40 45 50 55" at bounding box center [419, 356] width 27 height 16
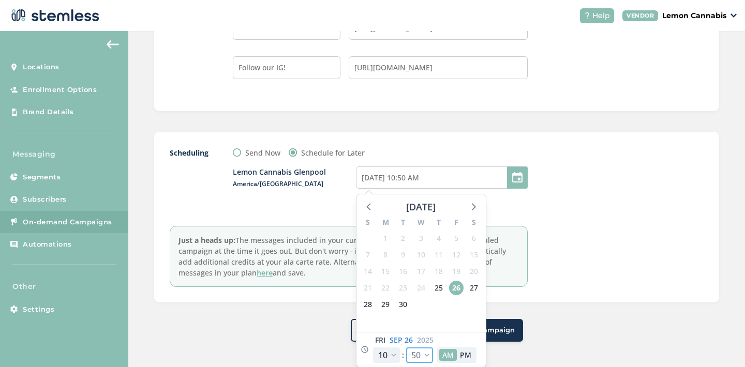
select select "0"
type input "[DATE] 10:00 AM"
select select "0"
click at [446, 354] on button "AM" at bounding box center [448, 355] width 18 height 12
click at [521, 296] on div "Scheduling Send Now Schedule for Later Lemon Cannabis [GEOGRAPHIC_DATA]/[GEOGRA…" at bounding box center [436, 217] width 565 height 171
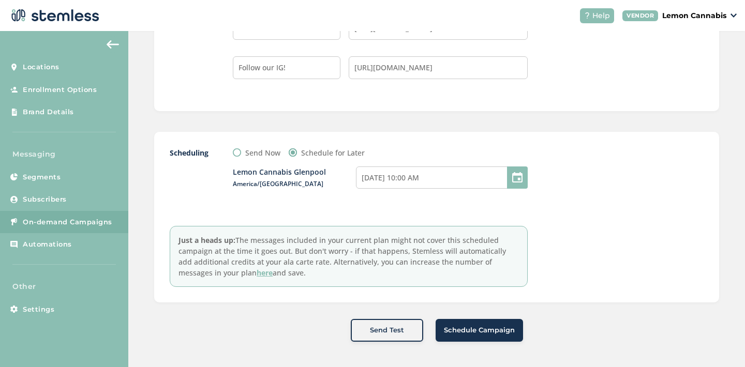
click at [489, 331] on span "Schedule Campaign" at bounding box center [479, 330] width 71 height 10
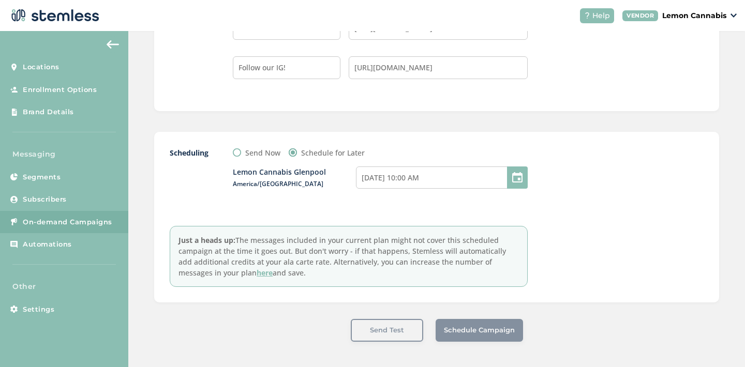
scroll to position [0, 0]
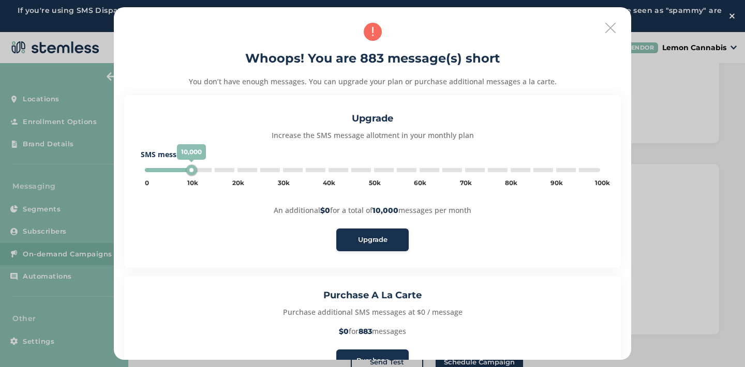
type input "5000"
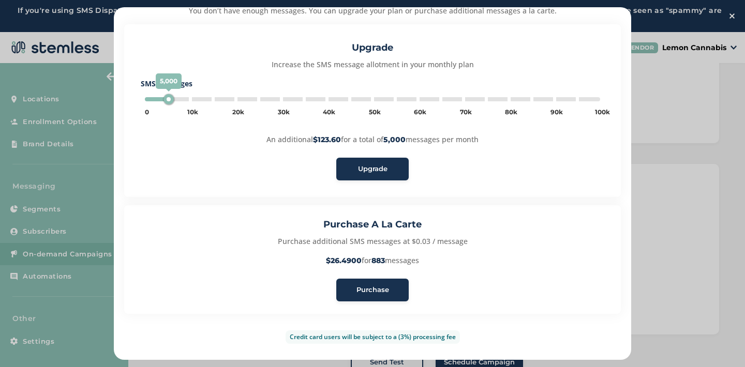
click at [367, 290] on span "Purchase" at bounding box center [372, 290] width 33 height 10
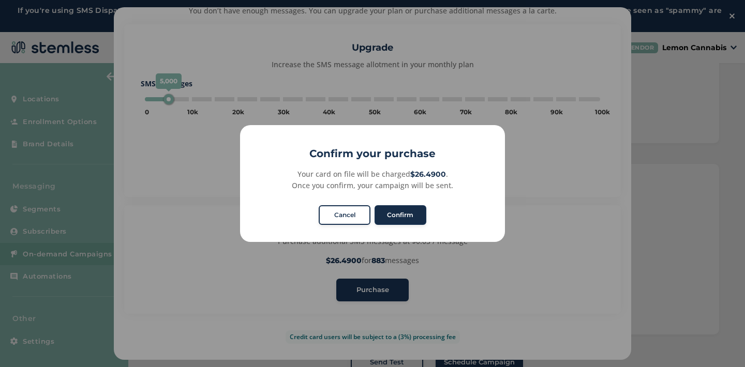
click at [397, 215] on button "Confirm" at bounding box center [401, 215] width 52 height 20
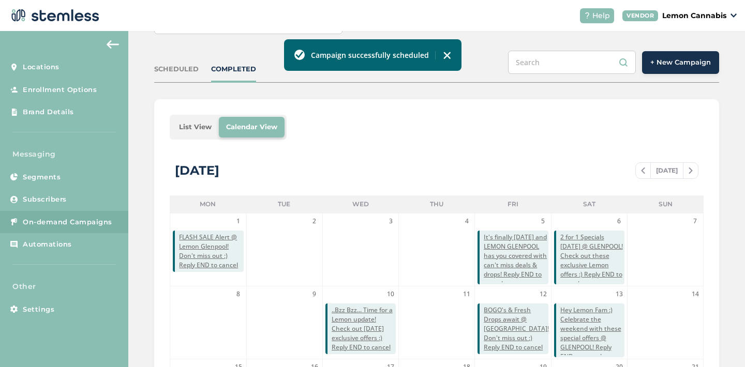
scroll to position [68, 0]
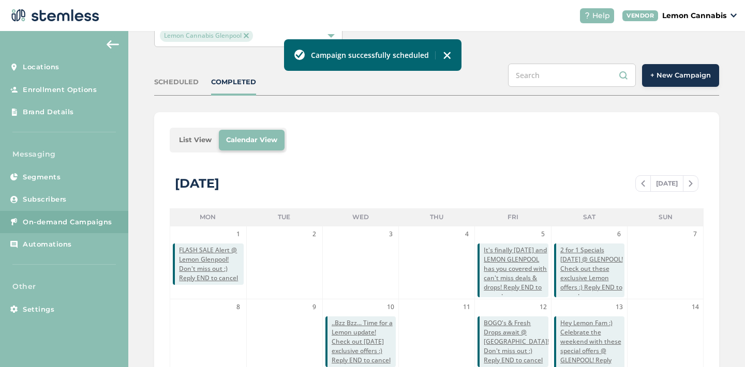
click at [675, 72] on span "+ New Campaign" at bounding box center [680, 75] width 61 height 10
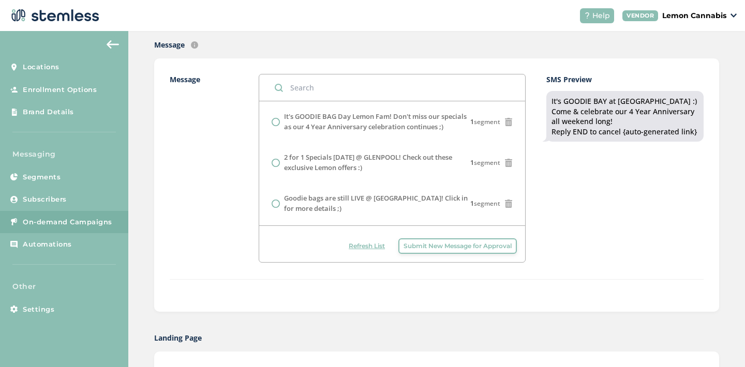
scroll to position [33, 0]
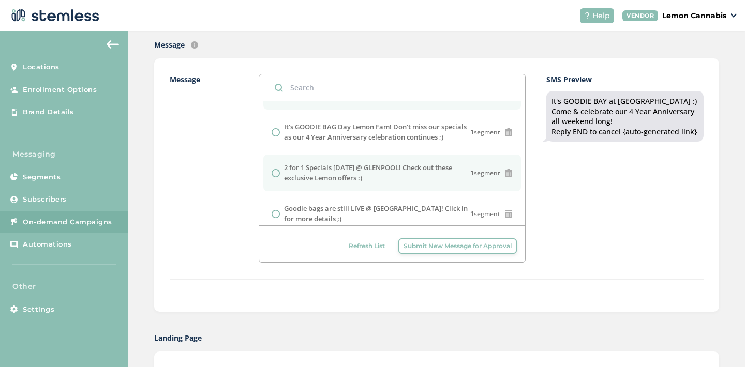
click at [393, 181] on label "2 for 1 Specials [DATE] @ GLENPOOL! Check out these exclusive Lemon offers :)" at bounding box center [377, 173] width 186 height 20
radio input "false"
radio input "true"
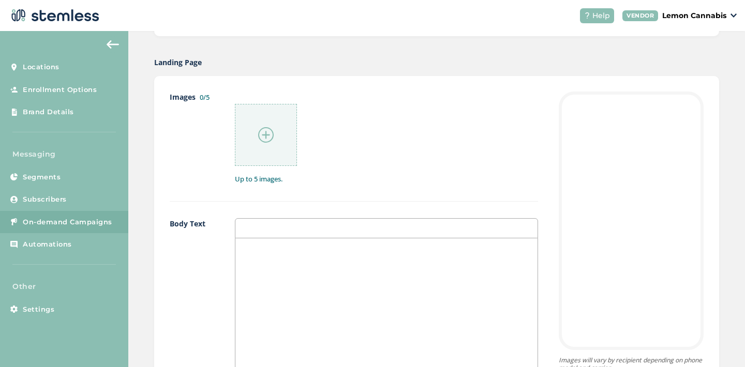
scroll to position [516, 0]
click at [259, 128] on img at bounding box center [266, 133] width 16 height 16
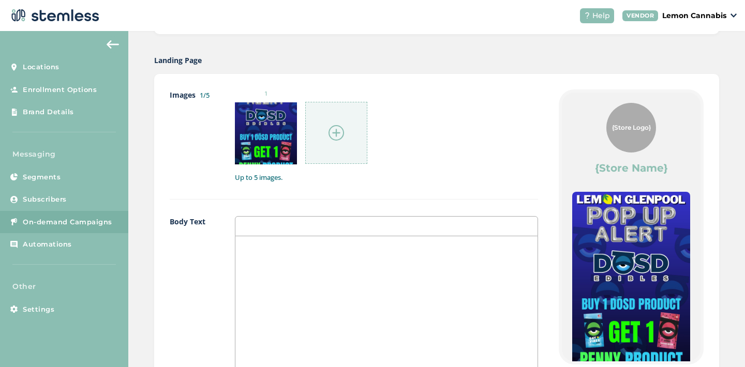
click at [345, 149] on div at bounding box center [336, 133] width 62 height 62
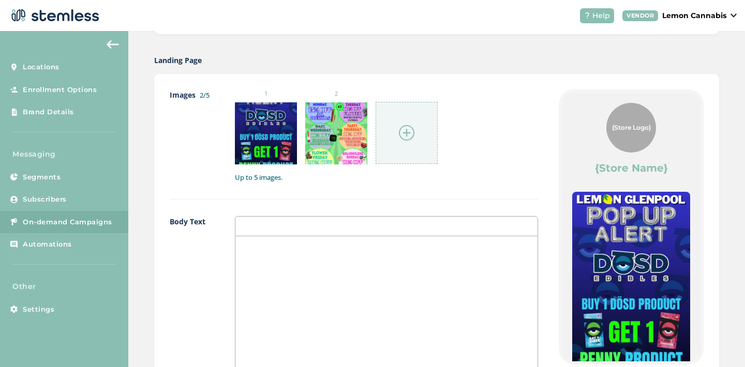
click at [400, 124] on div at bounding box center [407, 133] width 62 height 62
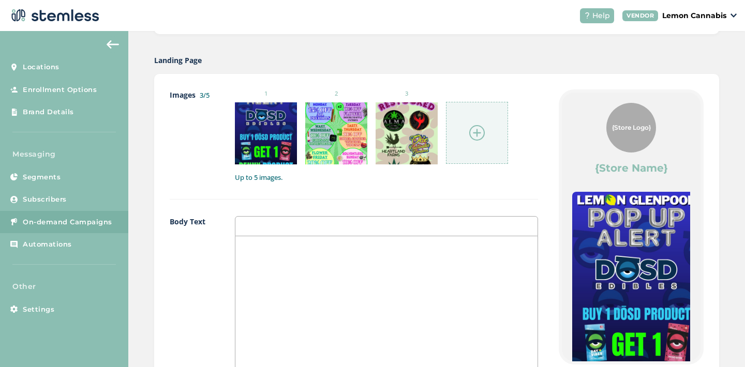
click at [496, 144] on div at bounding box center [477, 133] width 62 height 62
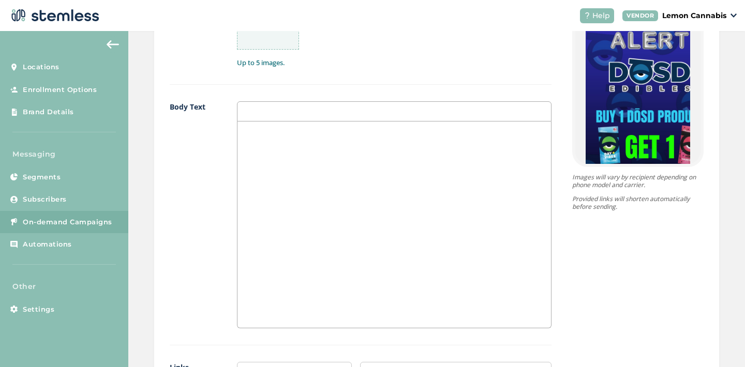
scroll to position [719, 0]
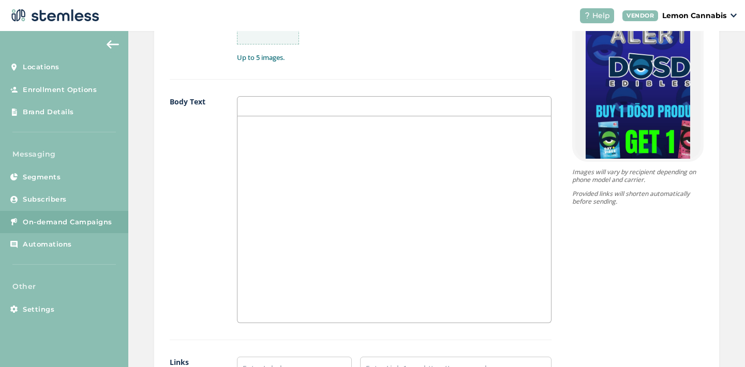
click at [422, 206] on div at bounding box center [394, 219] width 314 height 206
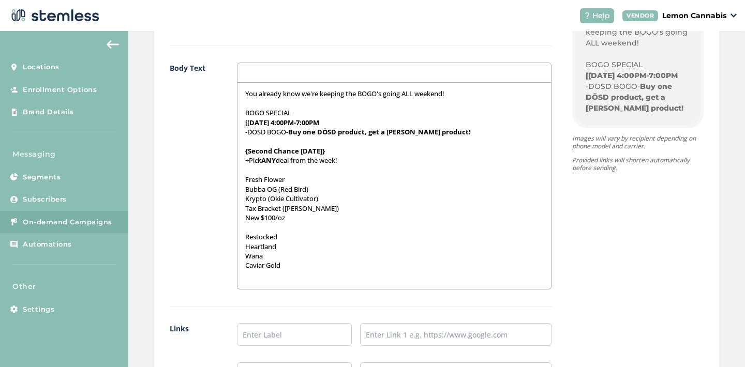
click at [237, 184] on div "You already know we're keeping the BOGO's going ALL weekend! BOGO SPECIAL [TODA…" at bounding box center [394, 186] width 314 height 206
click at [288, 181] on p "{Fresh Flower" at bounding box center [394, 179] width 299 height 9
click at [240, 190] on div "You already know we're keeping the BOGO's going ALL weekend! BOGO SPECIAL [TODA…" at bounding box center [394, 186] width 314 height 206
click at [240, 198] on div "You already know we're keeping the BOGO's going ALL weekend! BOGO SPECIAL [TODA…" at bounding box center [394, 186] width 314 height 206
click at [240, 210] on div "You already know we're keeping the BOGO's going ALL weekend! BOGO SPECIAL [TODA…" at bounding box center [394, 186] width 314 height 206
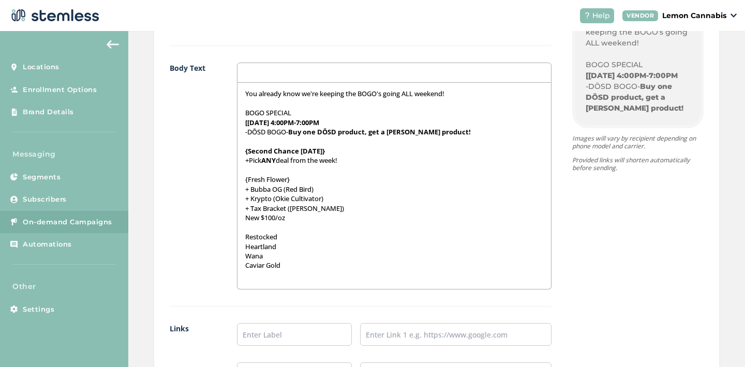
click at [239, 219] on div "You already know we're keeping the BOGO's going ALL weekend! BOGO SPECIAL [TODA…" at bounding box center [394, 186] width 314 height 206
click at [239, 238] on div "You already know we're keeping the BOGO's going ALL weekend! BOGO SPECIAL [TODA…" at bounding box center [394, 186] width 314 height 206
click at [289, 239] on p "{Restocked" at bounding box center [394, 236] width 299 height 9
click at [237, 249] on div "You already know we're keeping the BOGO's going ALL weekend! BOGO SPECIAL [TODA…" at bounding box center [394, 186] width 314 height 206
click at [231, 260] on div "Body Text You already know we're keeping the BOGO's going ALL weekend! BOGO SPE…" at bounding box center [361, 185] width 382 height 244
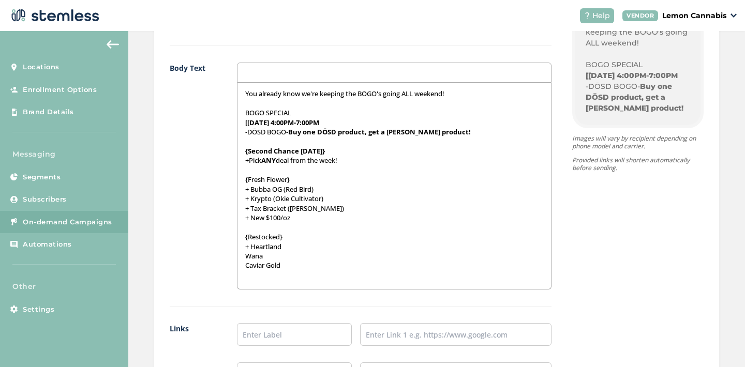
click at [239, 260] on div "You already know we're keeping the BOGO's going ALL weekend! BOGO SPECIAL [TODA…" at bounding box center [394, 186] width 314 height 206
click at [238, 266] on div "You already know we're keeping the BOGO's going ALL weekend! BOGO SPECIAL [TODA…" at bounding box center [394, 186] width 314 height 206
drag, startPoint x: 284, startPoint y: 238, endPoint x: 234, endPoint y: 238, distance: 50.2
click at [237, 238] on div "You already know we're keeping the BOGO's going ALL weekend! BOGO SPECIAL [TODA…" at bounding box center [394, 186] width 314 height 206
drag, startPoint x: 294, startPoint y: 182, endPoint x: 236, endPoint y: 181, distance: 57.4
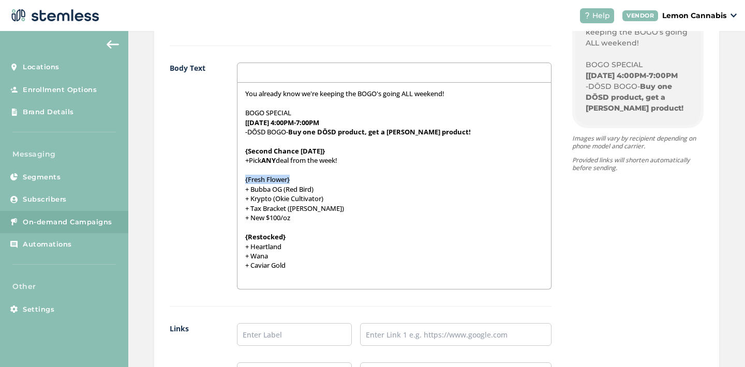
click at [237, 181] on div "You already know we're keeping the BOGO's going ALL weekend! BOGO SPECIAL [TODA…" at bounding box center [394, 186] width 314 height 206
click at [296, 270] on p "+ Caviar Gold" at bounding box center [394, 265] width 299 height 9
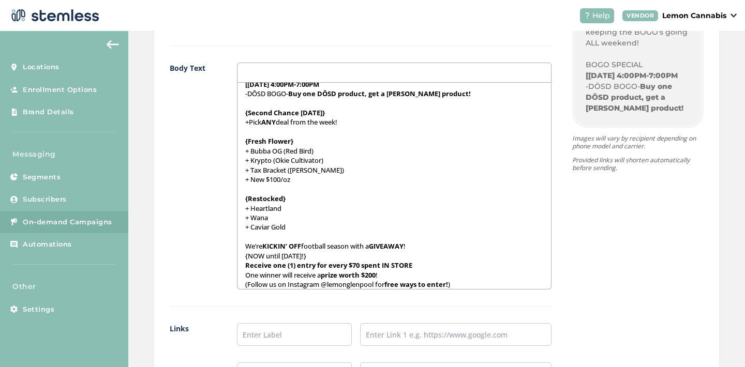
scroll to position [44, 0]
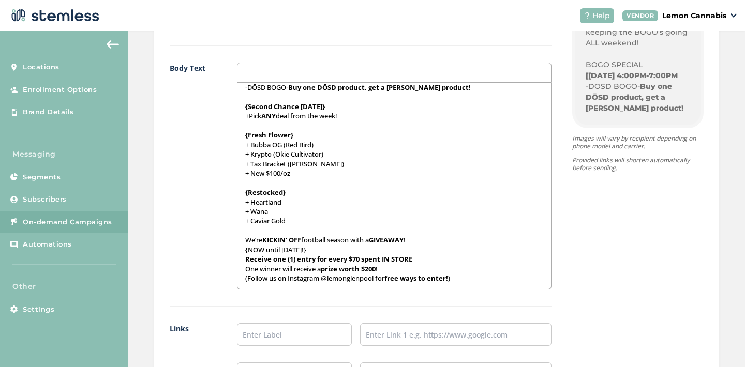
drag, startPoint x: 241, startPoint y: 251, endPoint x: 335, endPoint y: 248, distance: 94.2
click at [335, 248] on p "{NOW until [DATE]!}" at bounding box center [394, 249] width 299 height 9
drag, startPoint x: 242, startPoint y: 269, endPoint x: 278, endPoint y: 270, distance: 36.2
click at [278, 270] on p "One winner will receive a prize worth $200 !" at bounding box center [394, 268] width 299 height 9
drag, startPoint x: 324, startPoint y: 269, endPoint x: 379, endPoint y: 264, distance: 54.5
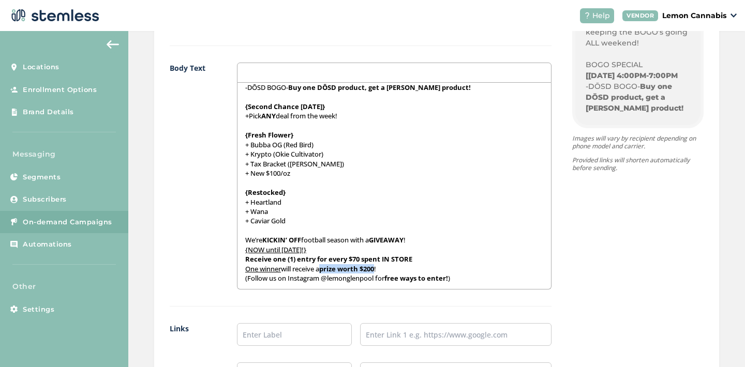
click at [379, 264] on p "One winner will receive a prize worth $200 !" at bounding box center [394, 268] width 299 height 9
click at [324, 267] on strong "prize worth $200" at bounding box center [346, 268] width 55 height 9
drag, startPoint x: 324, startPoint y: 270, endPoint x: 379, endPoint y: 268, distance: 54.9
click at [379, 268] on p "One winner will receive a prize worth $200 !" at bounding box center [394, 268] width 299 height 9
click at [393, 266] on p "One winner will receive a prize worth $200 !" at bounding box center [394, 268] width 299 height 9
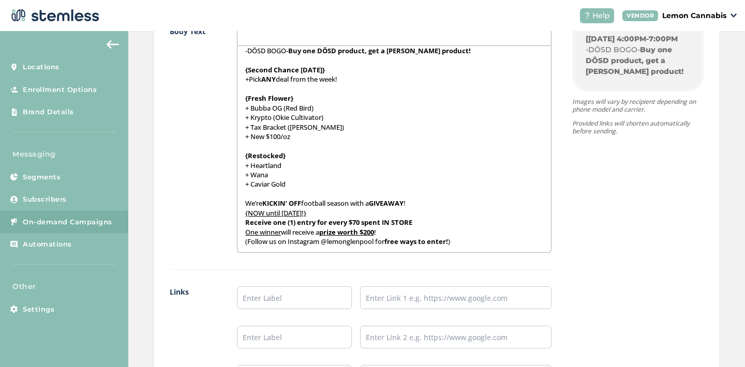
scroll to position [790, 0]
drag, startPoint x: 321, startPoint y: 241, endPoint x: 373, endPoint y: 243, distance: 52.3
click at [373, 243] on p "(Follow us on Instagram @lemonglenpool for free ways to enter! )" at bounding box center [394, 240] width 299 height 9
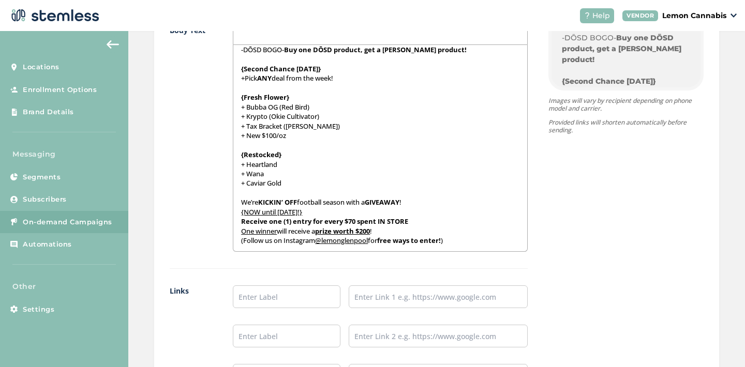
click at [497, 241] on p "(Follow us on Instagram @lemonglenpool for free ways to enter! )" at bounding box center [380, 240] width 278 height 9
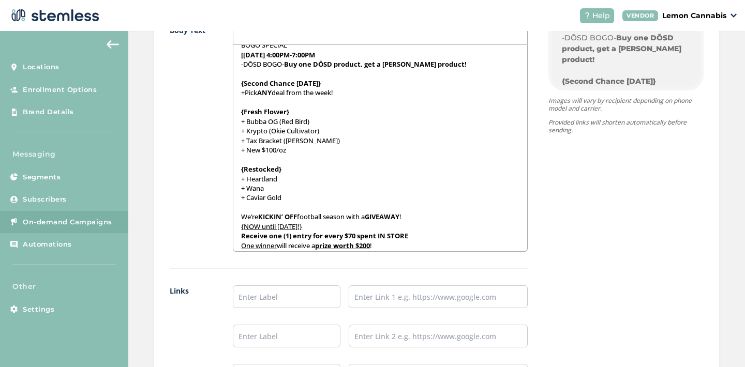
scroll to position [64, 0]
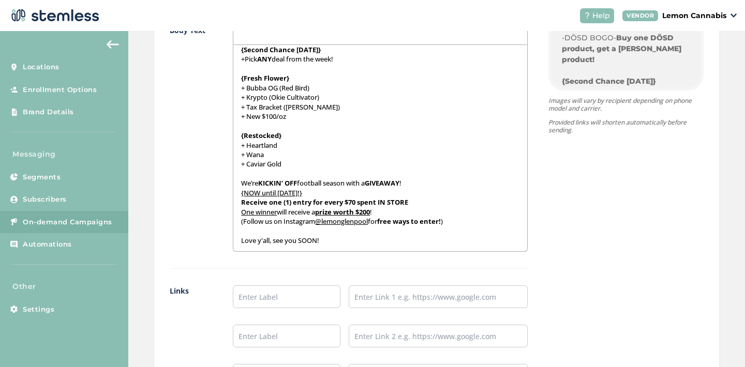
click at [220, 250] on div "Body Text You already know we're keeping the BOGO's going ALL weekend! BOGO SPE…" at bounding box center [349, 147] width 358 height 244
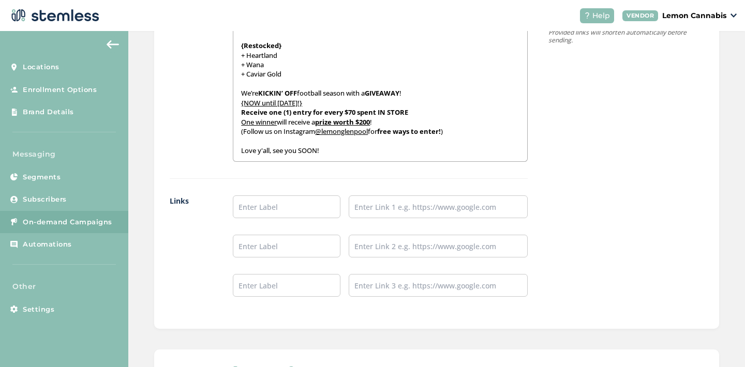
scroll to position [884, 0]
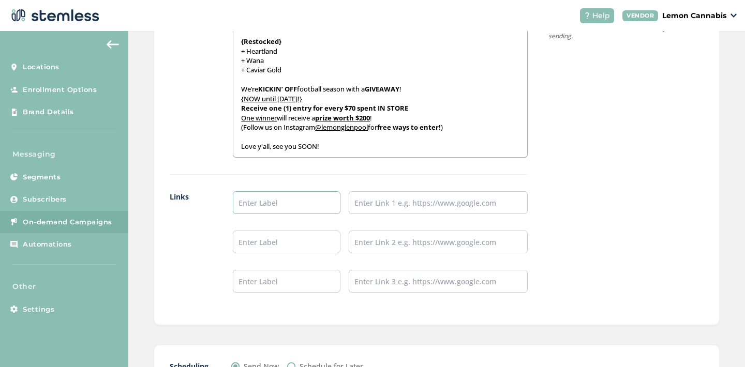
click at [267, 206] on input "text" at bounding box center [287, 202] width 108 height 23
type input "Place an Order!"
click at [290, 239] on input "text" at bounding box center [287, 242] width 108 height 23
type input "Leave a Review!"
click at [301, 284] on input "text" at bounding box center [287, 281] width 108 height 23
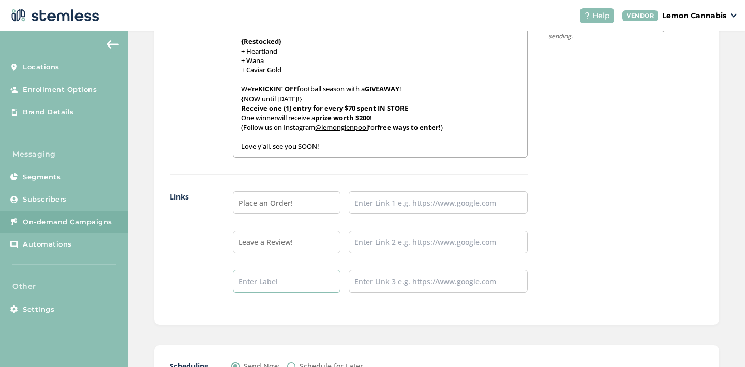
type input "Follow our IG!"
click at [386, 213] on input "text" at bounding box center [438, 202] width 179 height 23
type input "[URL][DOMAIN_NAME]"
click at [416, 244] on input "text" at bounding box center [438, 242] width 179 height 23
type input "[URL][DOMAIN_NAME]"
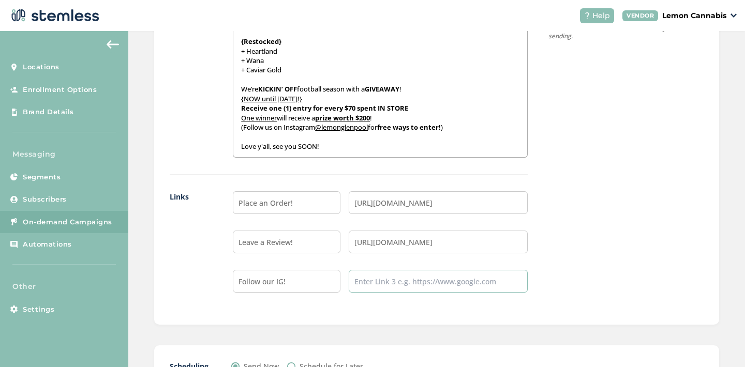
click at [421, 283] on input "text" at bounding box center [438, 281] width 179 height 23
type input "[URL][DOMAIN_NAME]"
click at [441, 305] on div "Place an Order! https://weedmaps.com/dispensaries/lemon-cannabis-1 Leave a Revi…" at bounding box center [380, 250] width 295 height 118
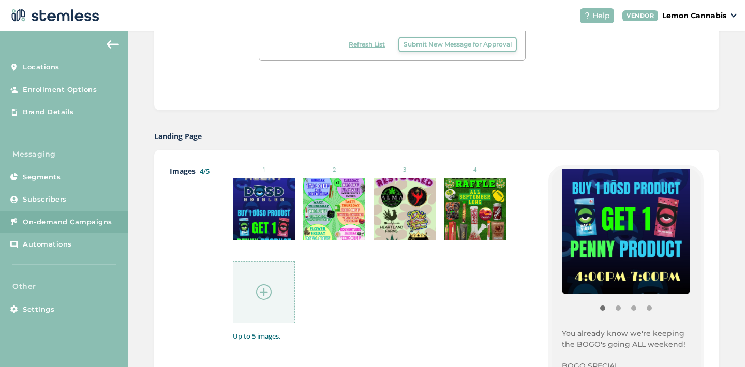
scroll to position [0, 0]
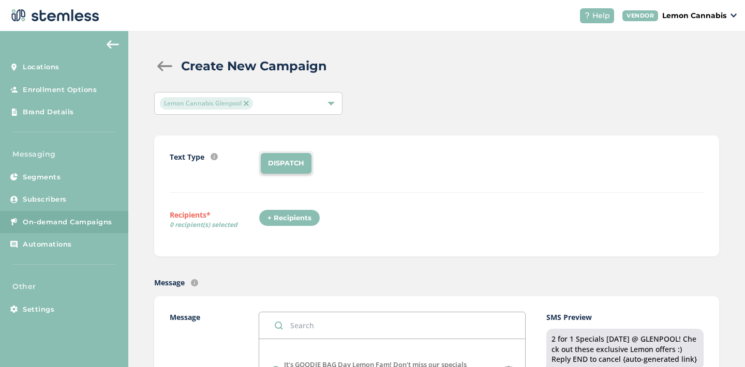
click at [291, 219] on div "+ Recipients" at bounding box center [290, 219] width 62 height 18
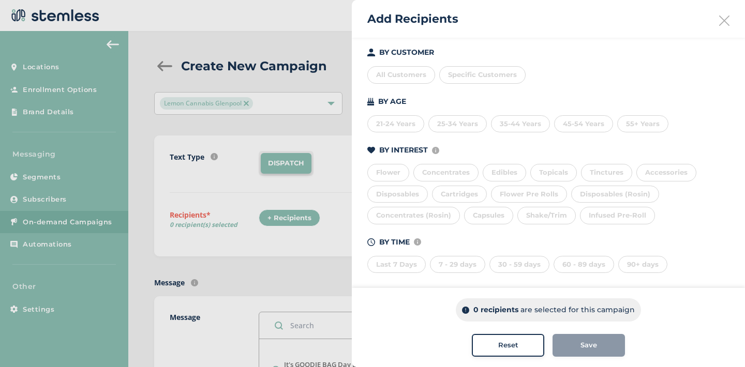
scroll to position [116, 0]
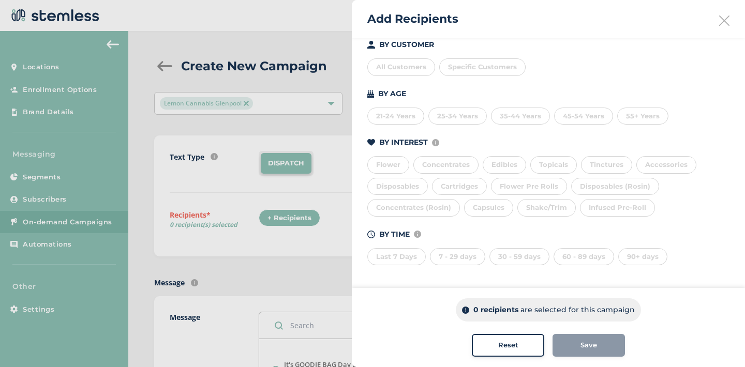
click at [383, 255] on div "Last 7 Days" at bounding box center [396, 257] width 58 height 18
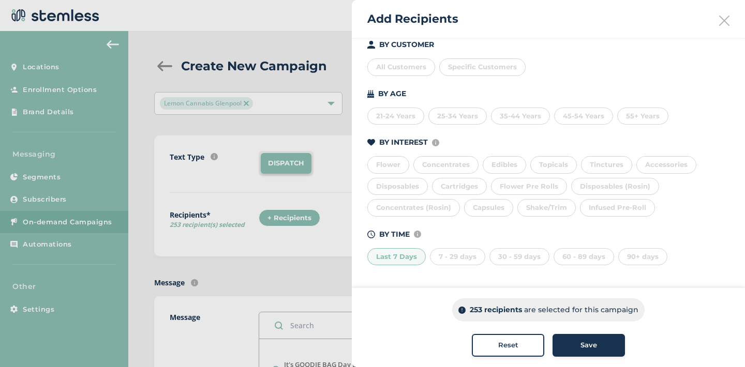
click at [441, 262] on div "7 - 29 days" at bounding box center [457, 257] width 55 height 18
click at [504, 259] on div "30 - 59 days" at bounding box center [519, 257] width 60 height 18
click at [576, 257] on div "60 - 89 days" at bounding box center [584, 257] width 61 height 18
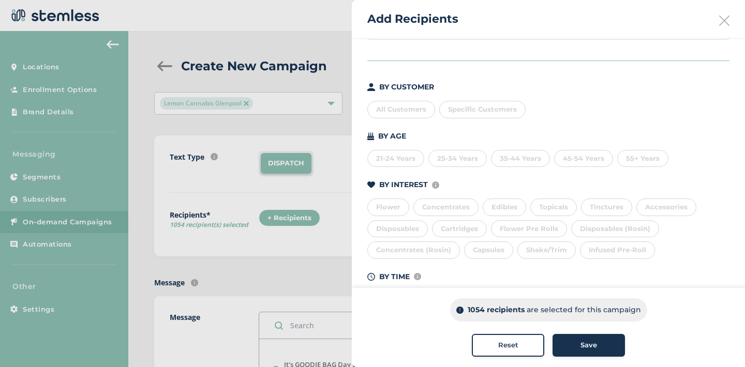
scroll to position [70, 0]
click at [478, 114] on span "Specific Customers" at bounding box center [482, 112] width 69 height 8
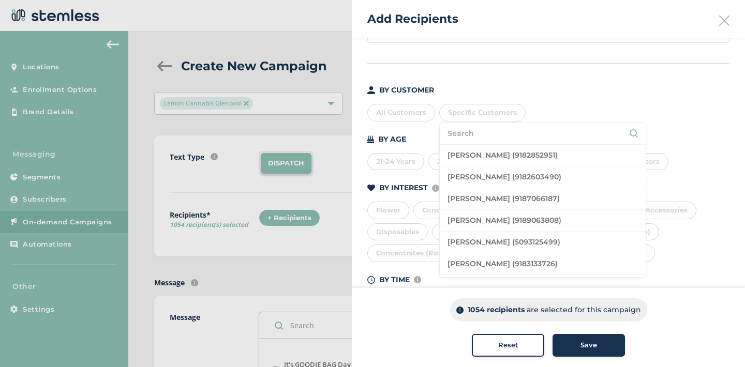
click at [474, 135] on input "text" at bounding box center [543, 133] width 190 height 11
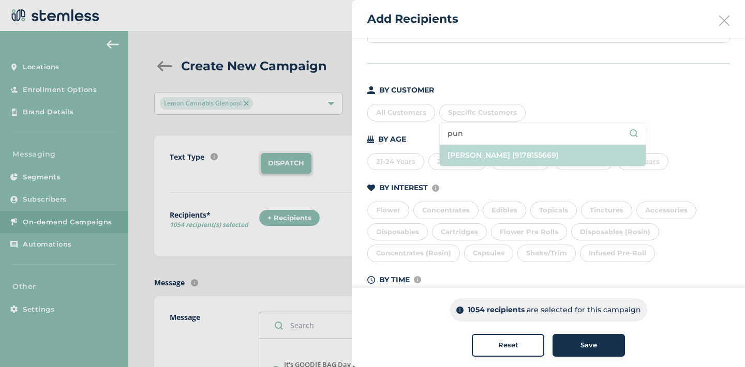
click at [496, 151] on li "[PERSON_NAME] (9178155669)" at bounding box center [543, 155] width 206 height 21
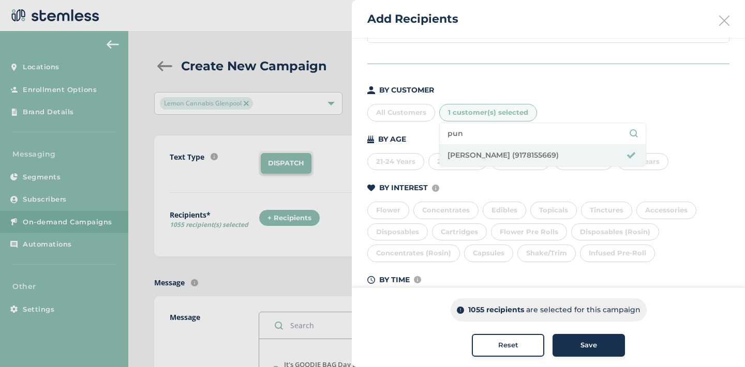
click at [472, 133] on input "pun" at bounding box center [543, 133] width 190 height 11
type input "p"
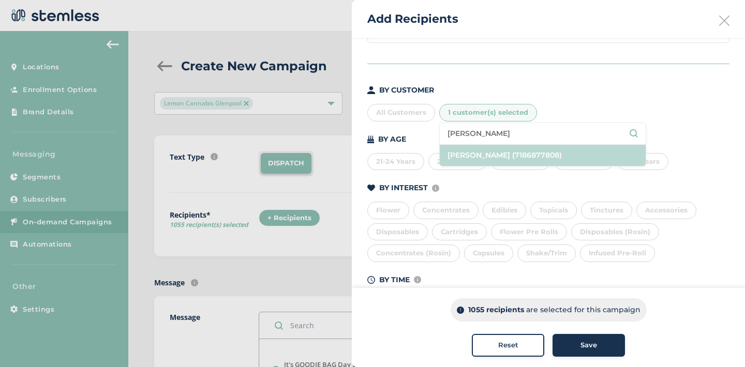
click at [479, 154] on li "[PERSON_NAME] (7186877808)" at bounding box center [543, 155] width 206 height 21
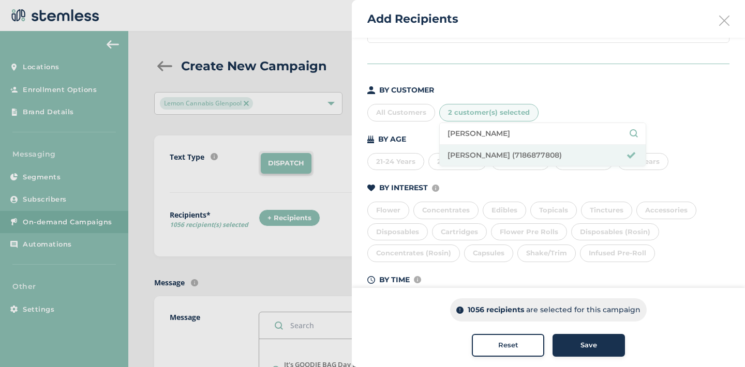
click at [472, 135] on input "[PERSON_NAME]" at bounding box center [543, 133] width 190 height 11
type input "l"
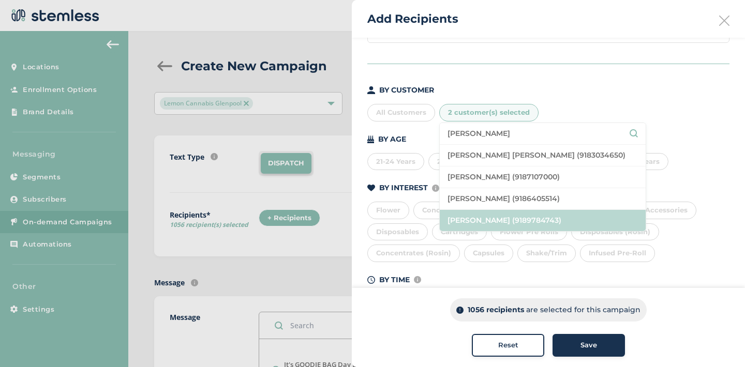
click at [480, 212] on li "[PERSON_NAME] (9189784743)" at bounding box center [543, 220] width 206 height 21
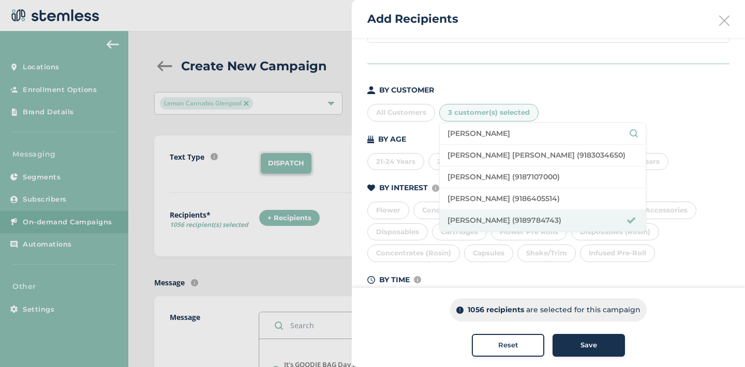
click at [476, 138] on input "[PERSON_NAME]" at bounding box center [543, 133] width 190 height 11
type input "m"
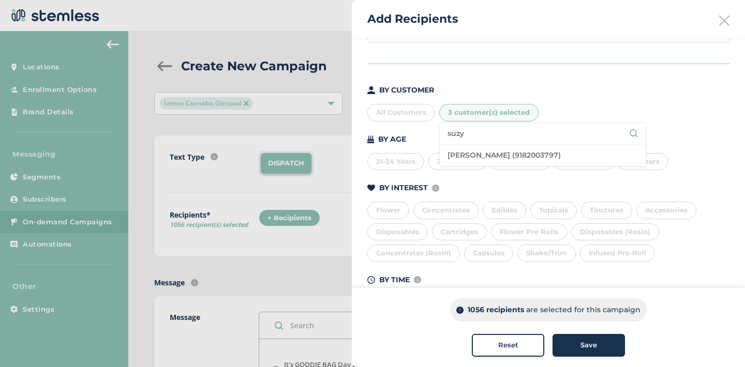
click at [483, 159] on li "[PERSON_NAME] (9182003797)" at bounding box center [543, 155] width 206 height 21
click at [474, 135] on input "suzy" at bounding box center [543, 133] width 190 height 11
type input "s"
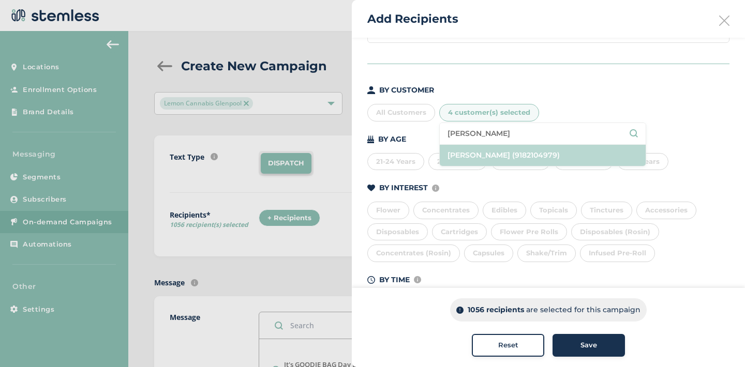
click at [489, 158] on li "[PERSON_NAME] (9182104979)" at bounding box center [543, 155] width 206 height 21
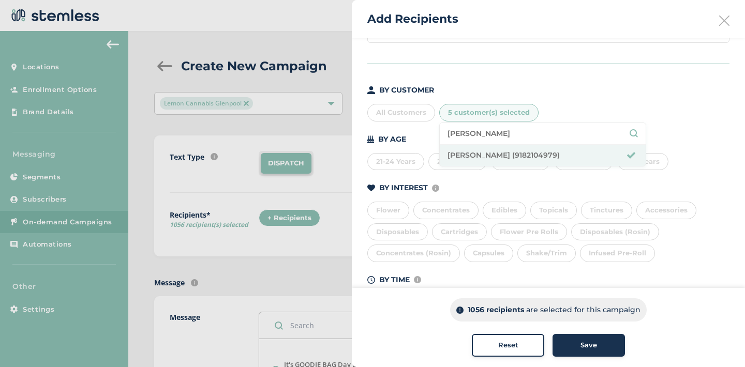
click at [499, 133] on input "[PERSON_NAME]" at bounding box center [543, 133] width 190 height 11
type input "j"
type input "[PERSON_NAME]"
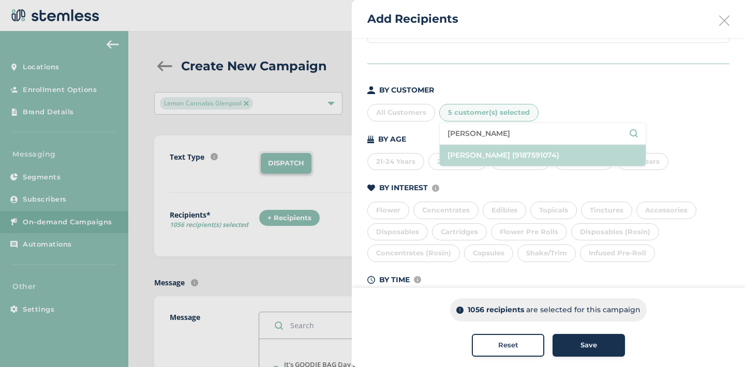
click at [512, 148] on li "[PERSON_NAME] (9187591074)" at bounding box center [543, 155] width 206 height 21
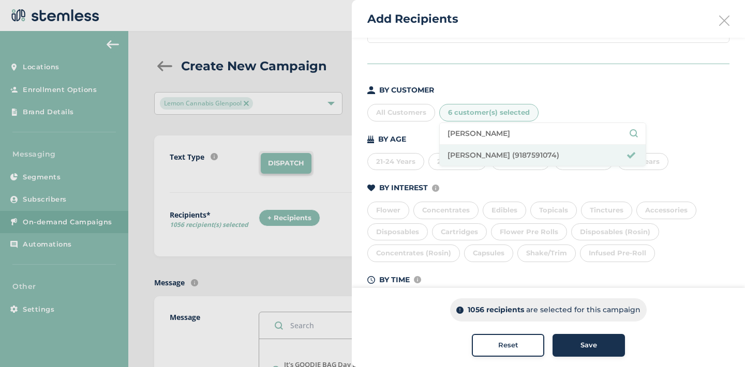
click at [549, 112] on div "All Customers 6 customer(s) selected [PERSON_NAME] [PERSON_NAME] (9187591074)" at bounding box center [548, 111] width 362 height 22
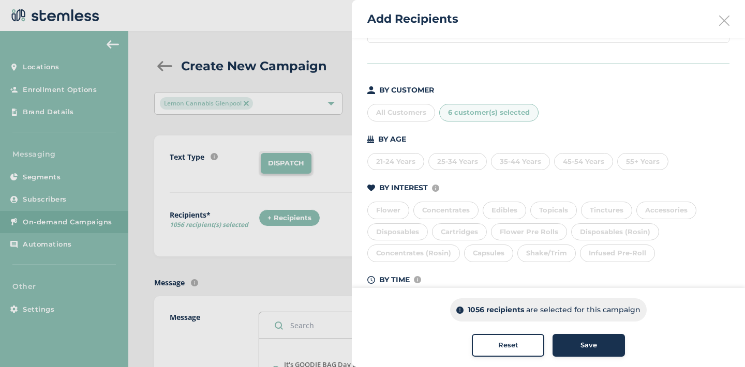
click at [565, 344] on div "Save" at bounding box center [589, 345] width 56 height 10
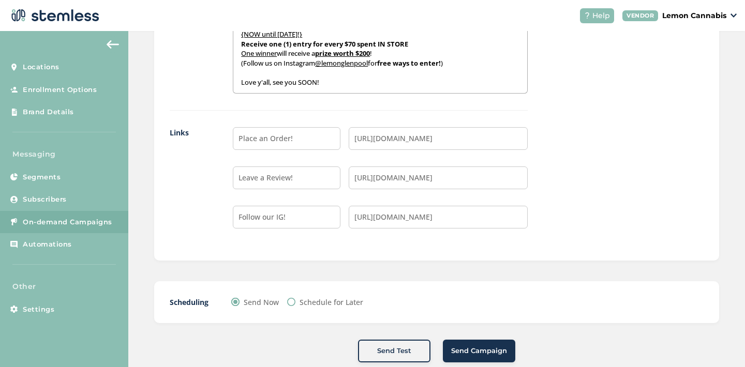
scroll to position [1040, 0]
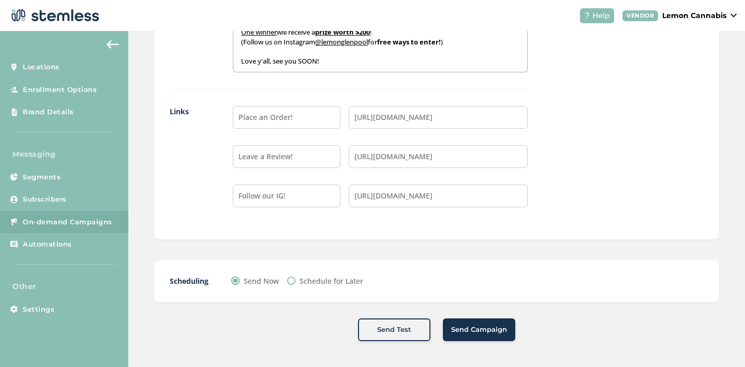
click at [292, 282] on input "Schedule for Later" at bounding box center [291, 281] width 8 height 8
radio input "true"
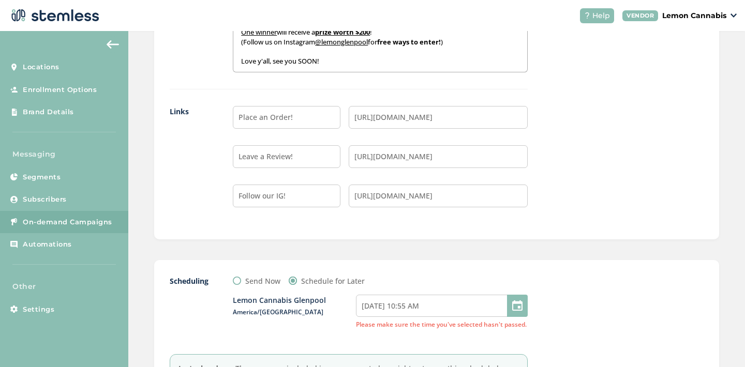
click at [516, 310] on div at bounding box center [517, 306] width 21 height 22
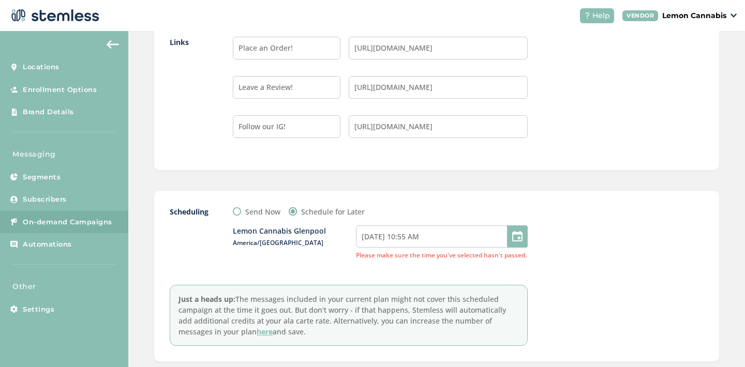
scroll to position [1169, 0]
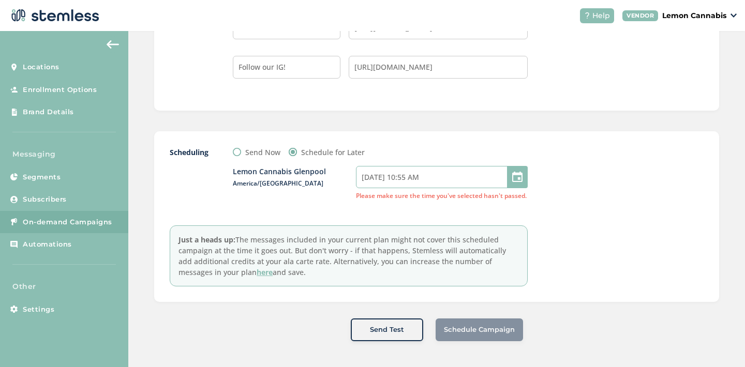
click at [486, 178] on input "09/25/2025 10:55 AM" at bounding box center [442, 177] width 172 height 22
select select "10"
select select "55"
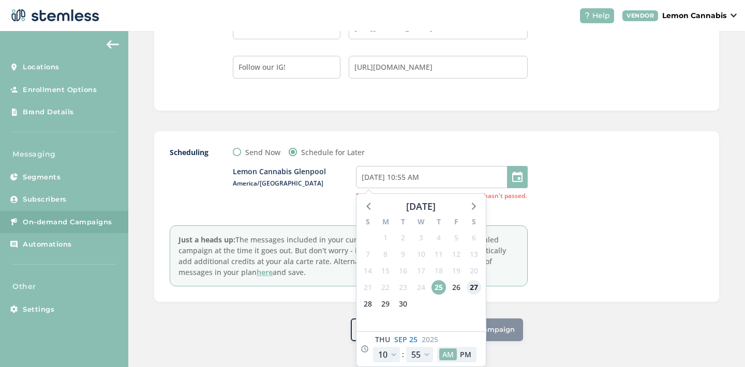
click at [472, 284] on span "27" at bounding box center [474, 287] width 14 height 14
type input "09/27/2025 10:55 AM"
click at [424, 353] on select "00 05 10 15 20 25 30 35 40 45 50 55" at bounding box center [419, 355] width 27 height 16
select select "0"
type input "09/27/2025 10:00 AM"
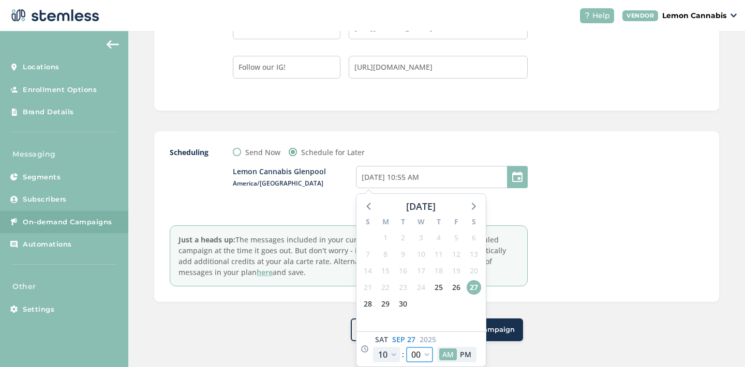
select select "0"
click at [444, 355] on button "AM" at bounding box center [448, 355] width 18 height 12
click at [589, 301] on div "Scheduling Send Now Schedule for Later Lemon Cannabis Glenpool America/Chicago …" at bounding box center [436, 216] width 565 height 171
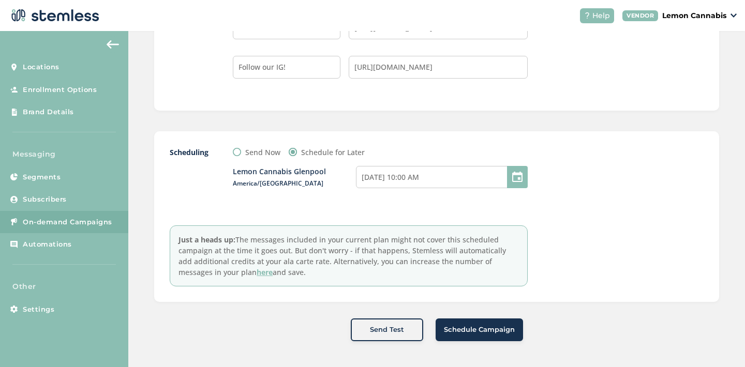
click at [490, 328] on span "Schedule Campaign" at bounding box center [479, 330] width 71 height 10
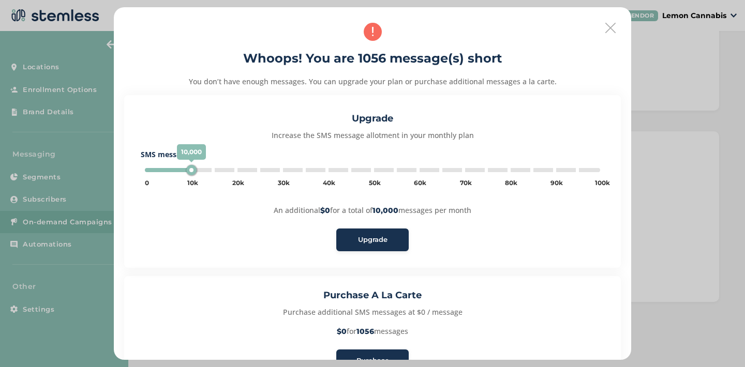
type input "5000"
click at [609, 27] on icon at bounding box center [610, 28] width 10 height 10
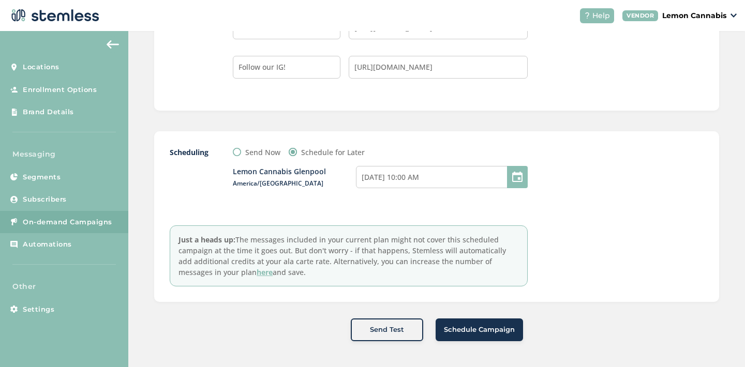
click at [482, 327] on span "Schedule Campaign" at bounding box center [479, 330] width 71 height 10
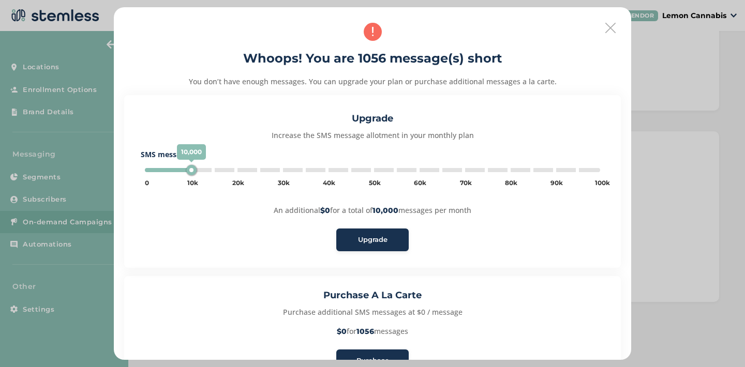
scroll to position [71, 0]
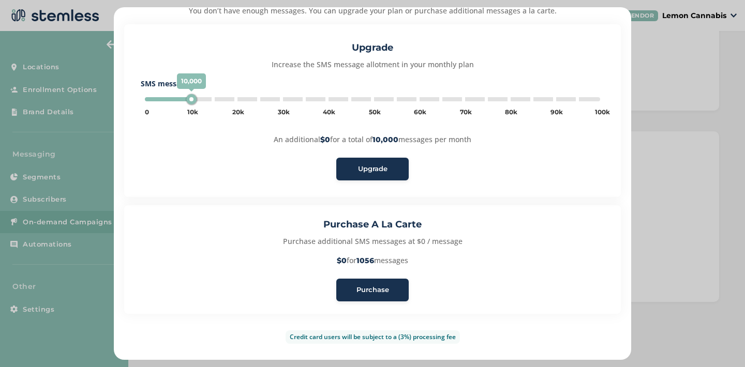
type input "5000"
click at [381, 282] on button "Purchase" at bounding box center [372, 290] width 72 height 23
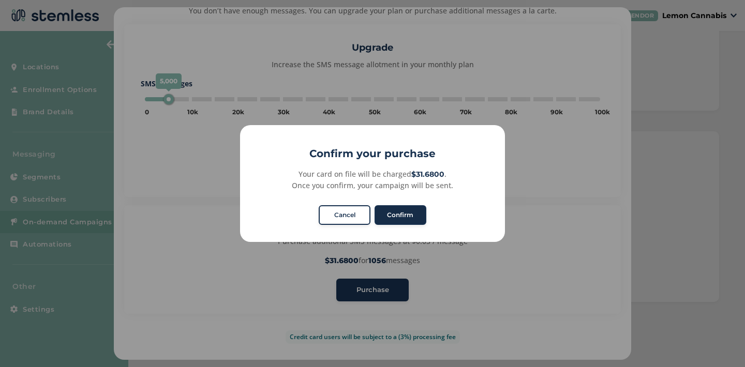
click at [396, 215] on button "Confirm" at bounding box center [401, 215] width 52 height 20
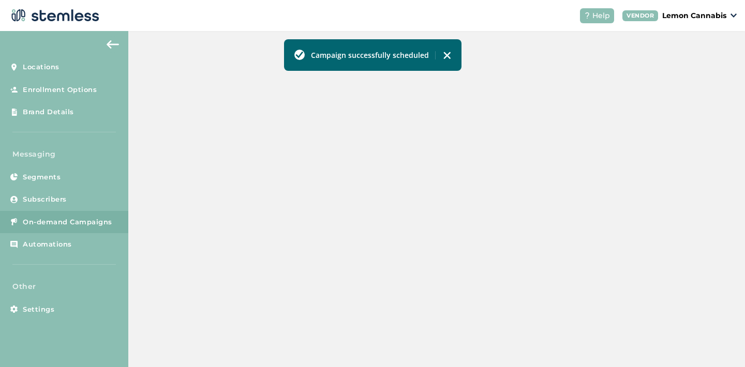
scroll to position [333, 0]
